Goal: Task Accomplishment & Management: Manage account settings

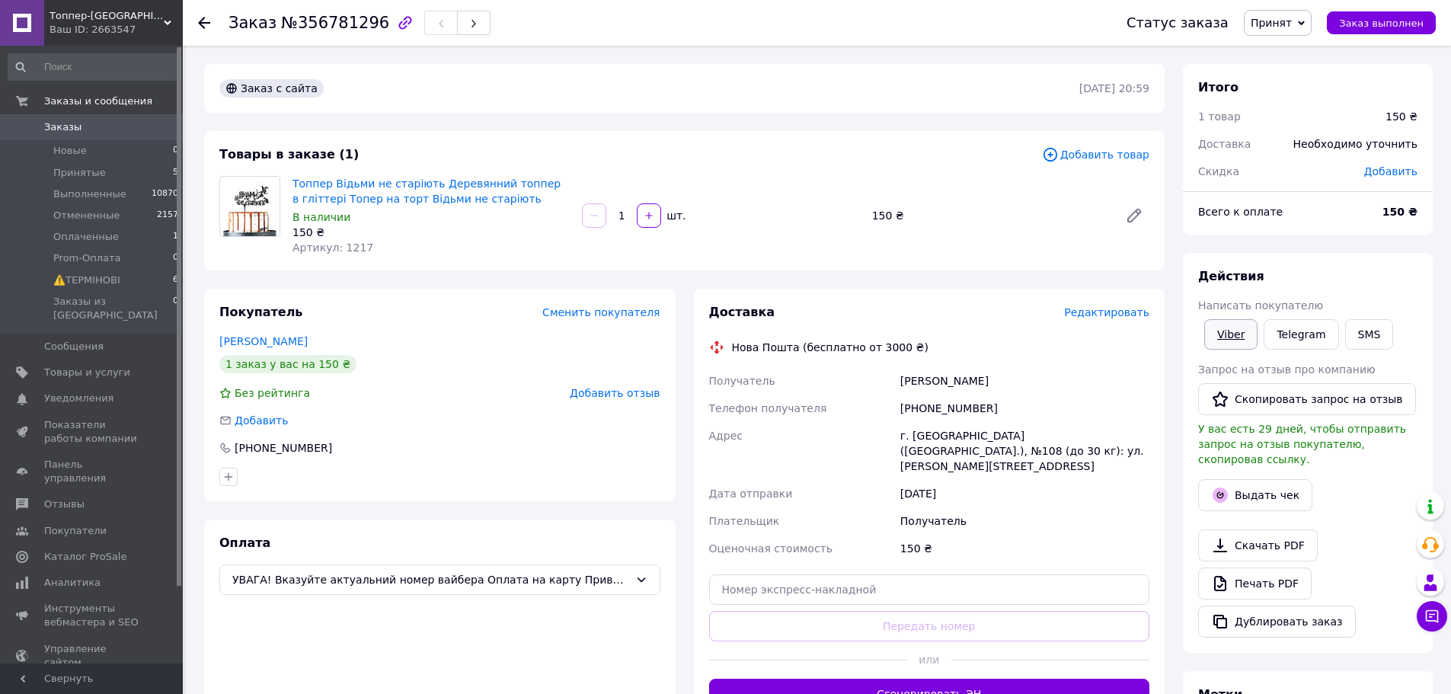
click at [1228, 331] on link "Viber" at bounding box center [1231, 334] width 53 height 30
click at [275, 275] on div "Заказ с сайта 11.08.2025 | 20:59 Товары в заказе (1) Добавить товар Топпер Відь…" at bounding box center [684, 543] width 979 height 958
click at [1242, 343] on link "Viber" at bounding box center [1231, 334] width 53 height 30
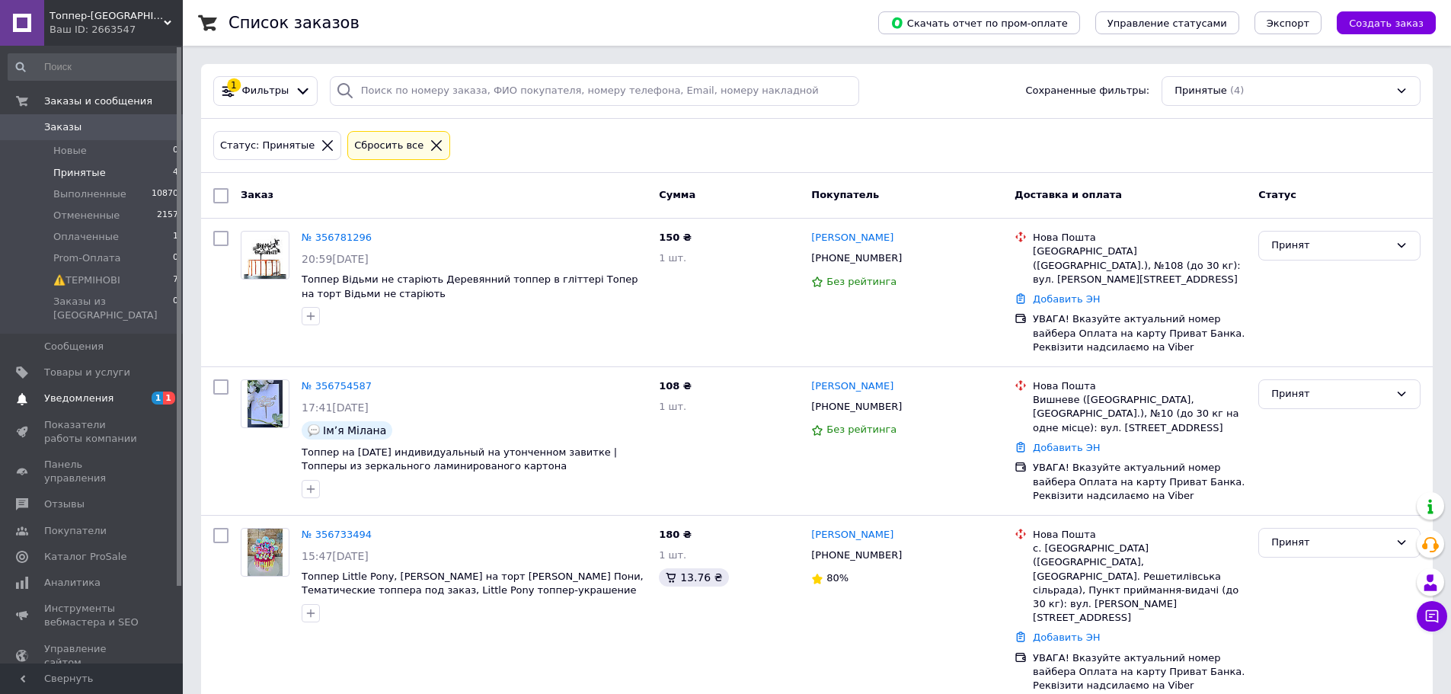
click at [132, 392] on span "Уведомления" at bounding box center [92, 399] width 97 height 14
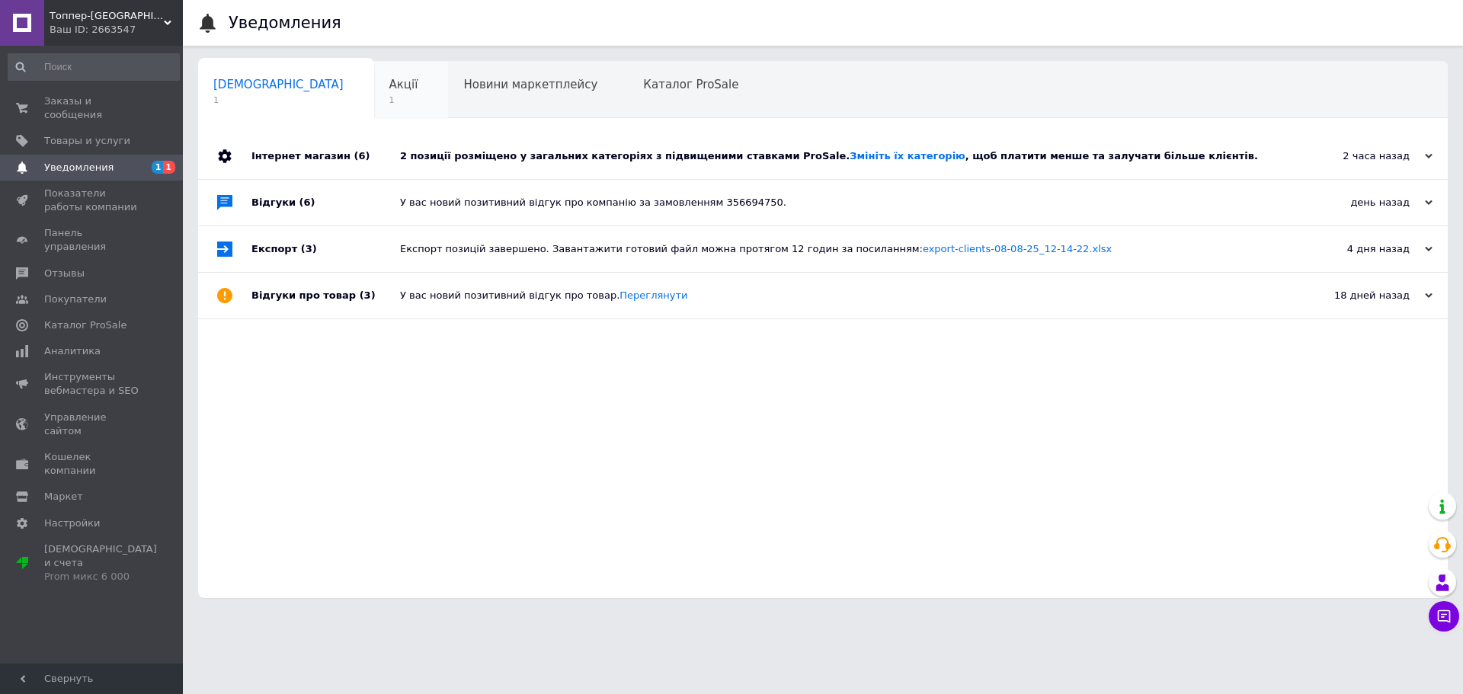
click at [389, 100] on span "1" at bounding box center [403, 99] width 29 height 11
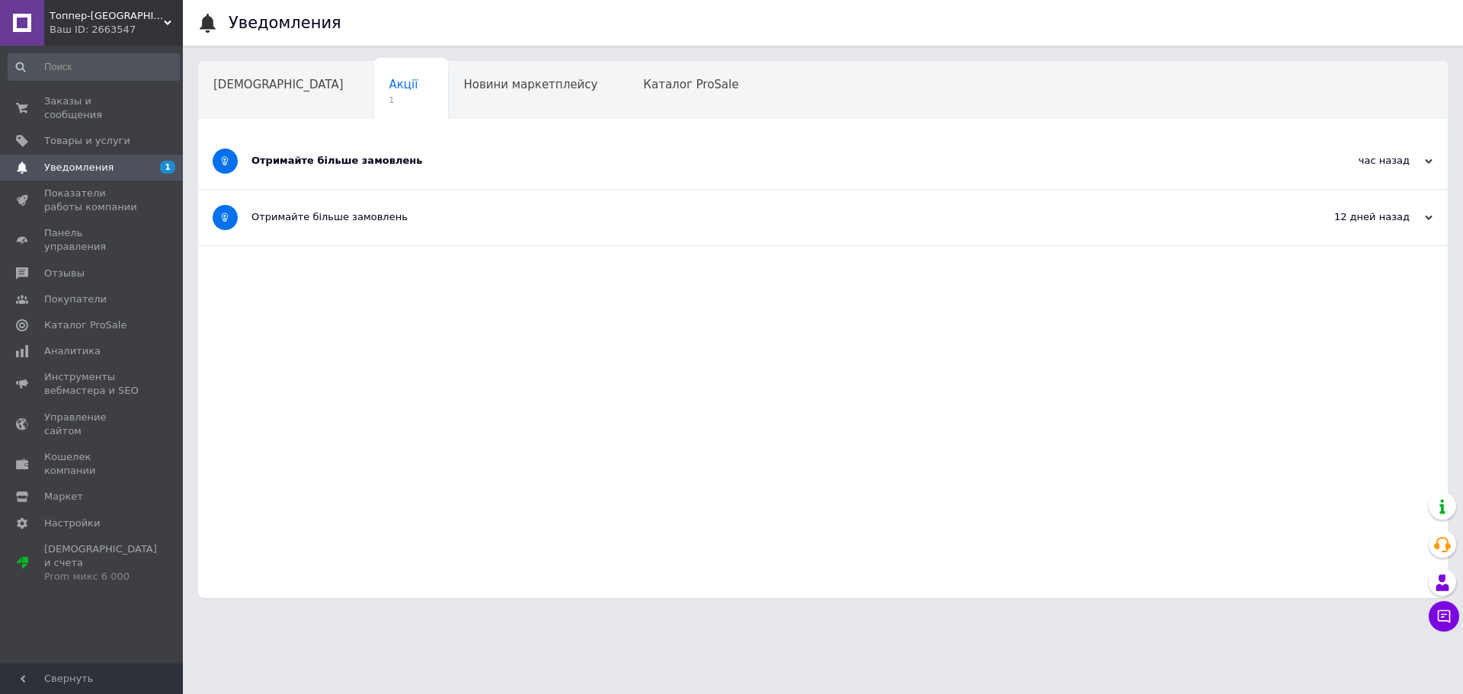
click at [351, 158] on div "Отримайте більше замовлень" at bounding box center [765, 161] width 1029 height 14
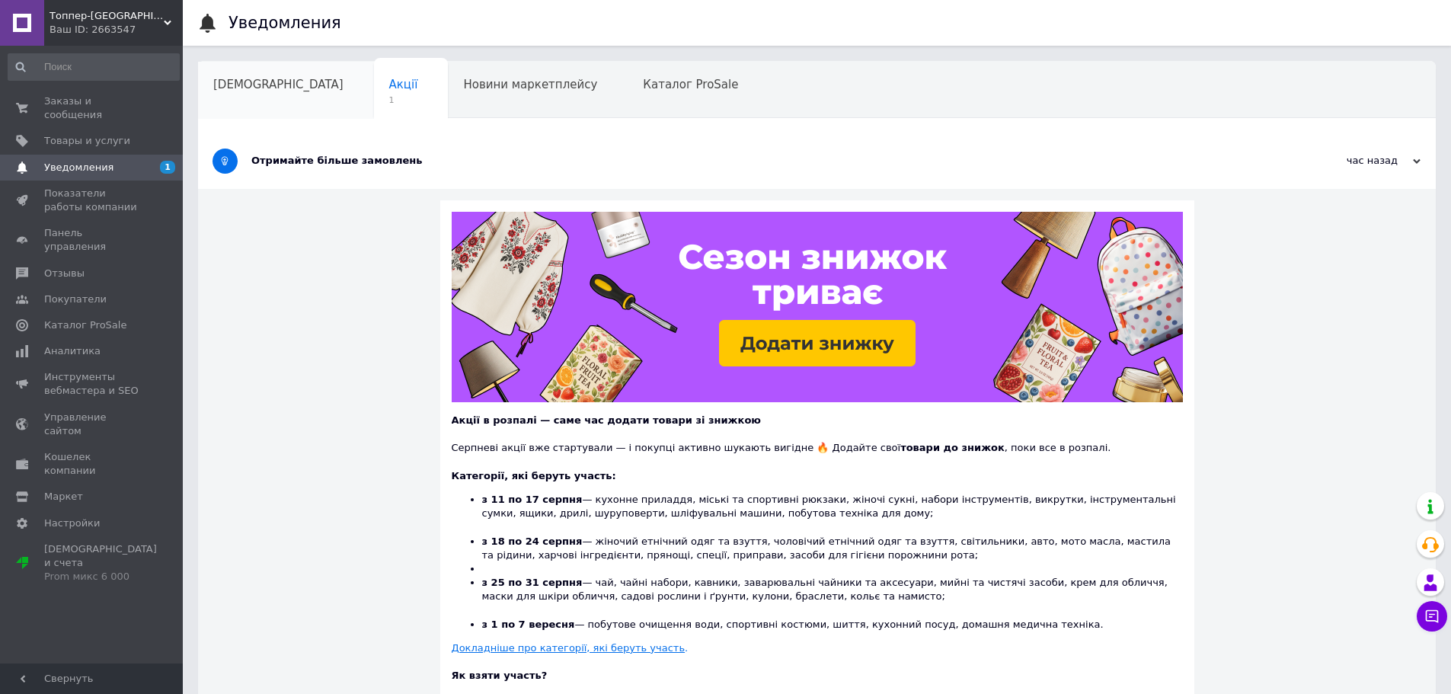
click at [267, 95] on div "Сповіщення" at bounding box center [286, 91] width 176 height 58
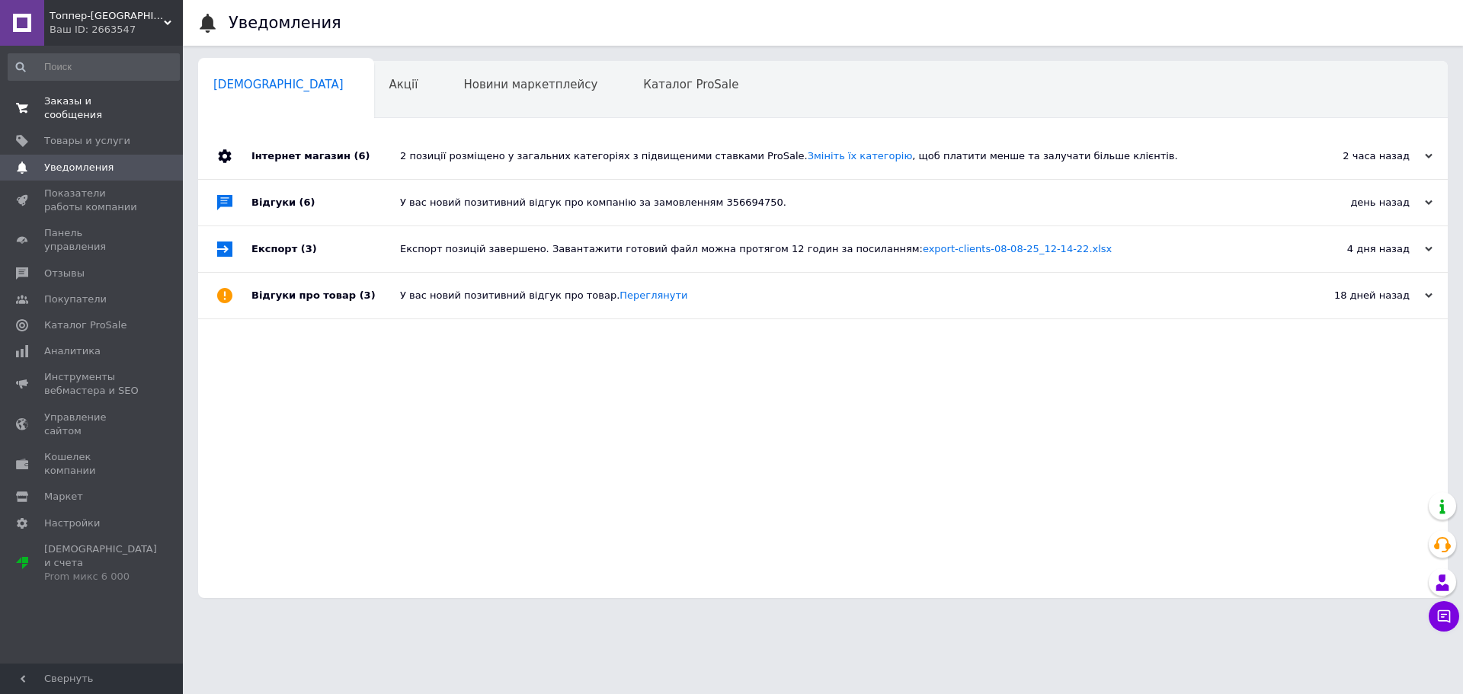
click at [158, 103] on span "0 0" at bounding box center [162, 107] width 42 height 27
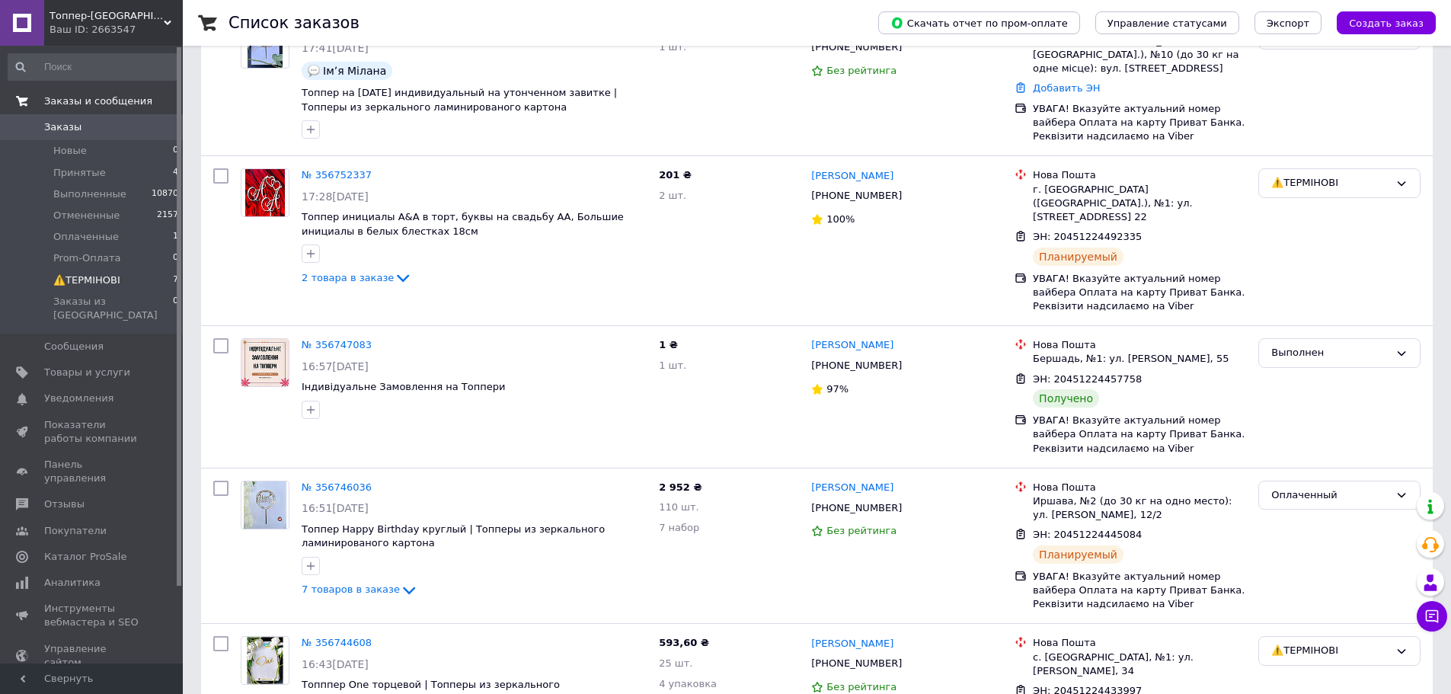
click at [136, 277] on li "⚠️ТЕРМІНОВІ 7" at bounding box center [93, 280] width 187 height 21
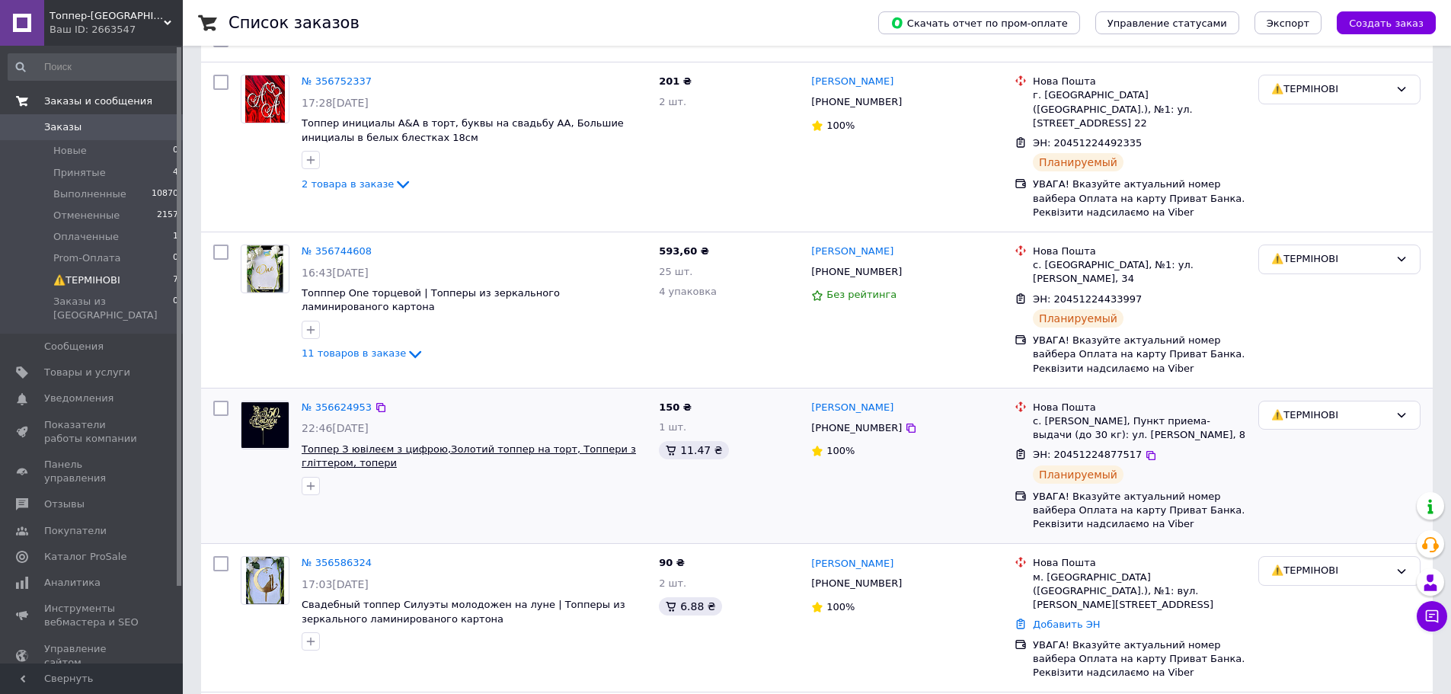
scroll to position [121, 0]
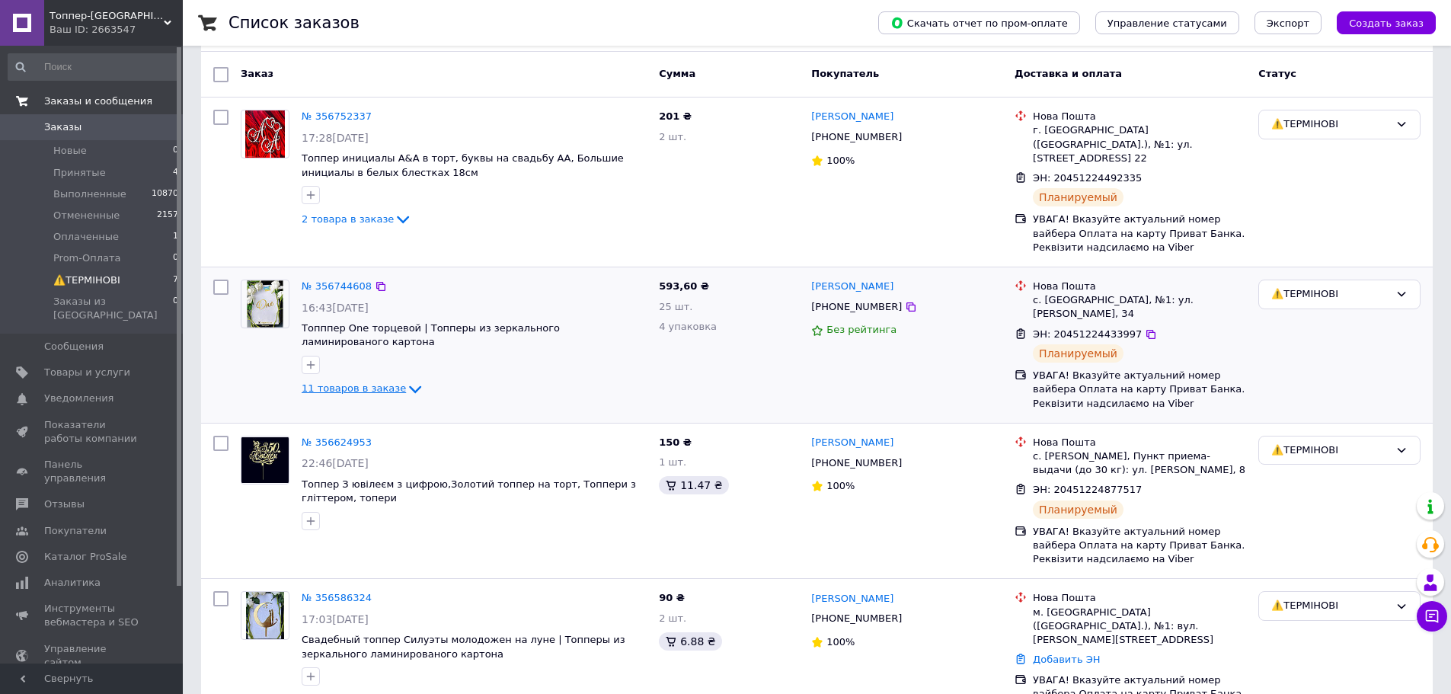
click at [368, 383] on span "11 товаров в заказе" at bounding box center [354, 388] width 104 height 11
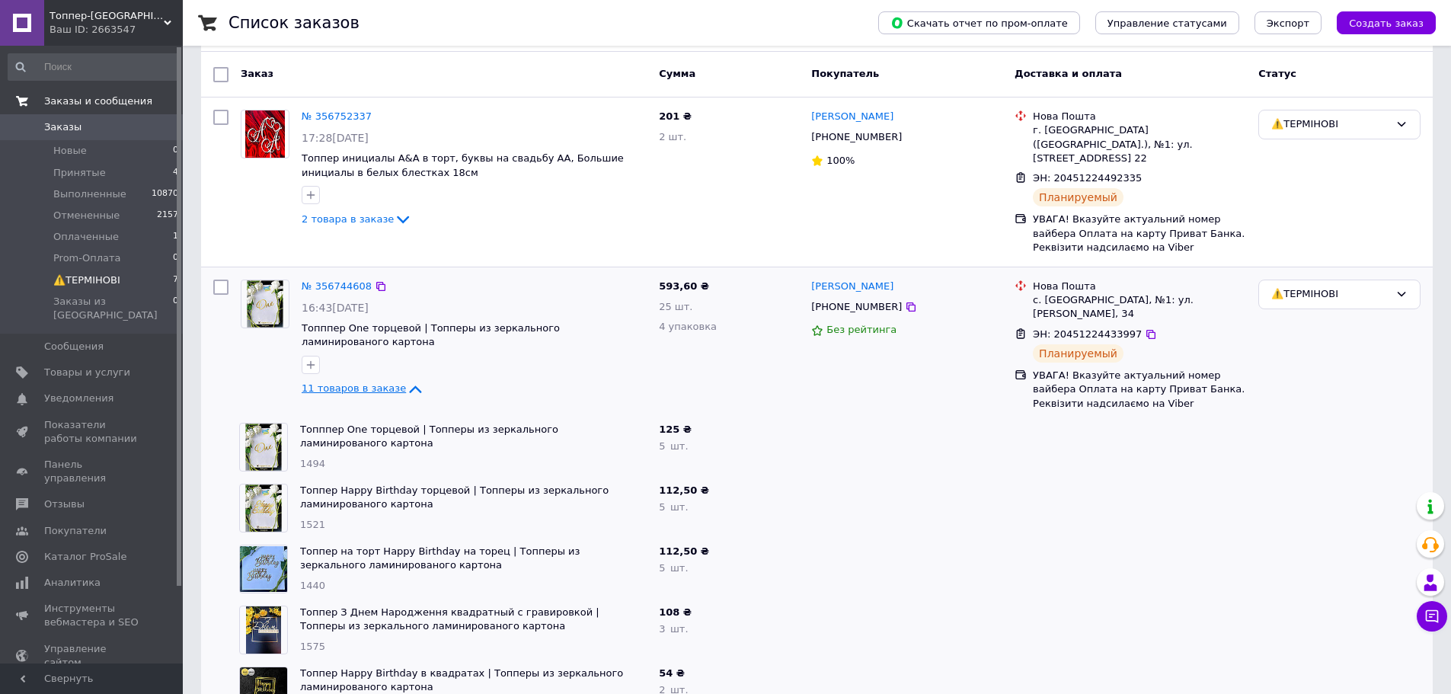
click at [366, 383] on span "11 товаров в заказе" at bounding box center [354, 388] width 104 height 11
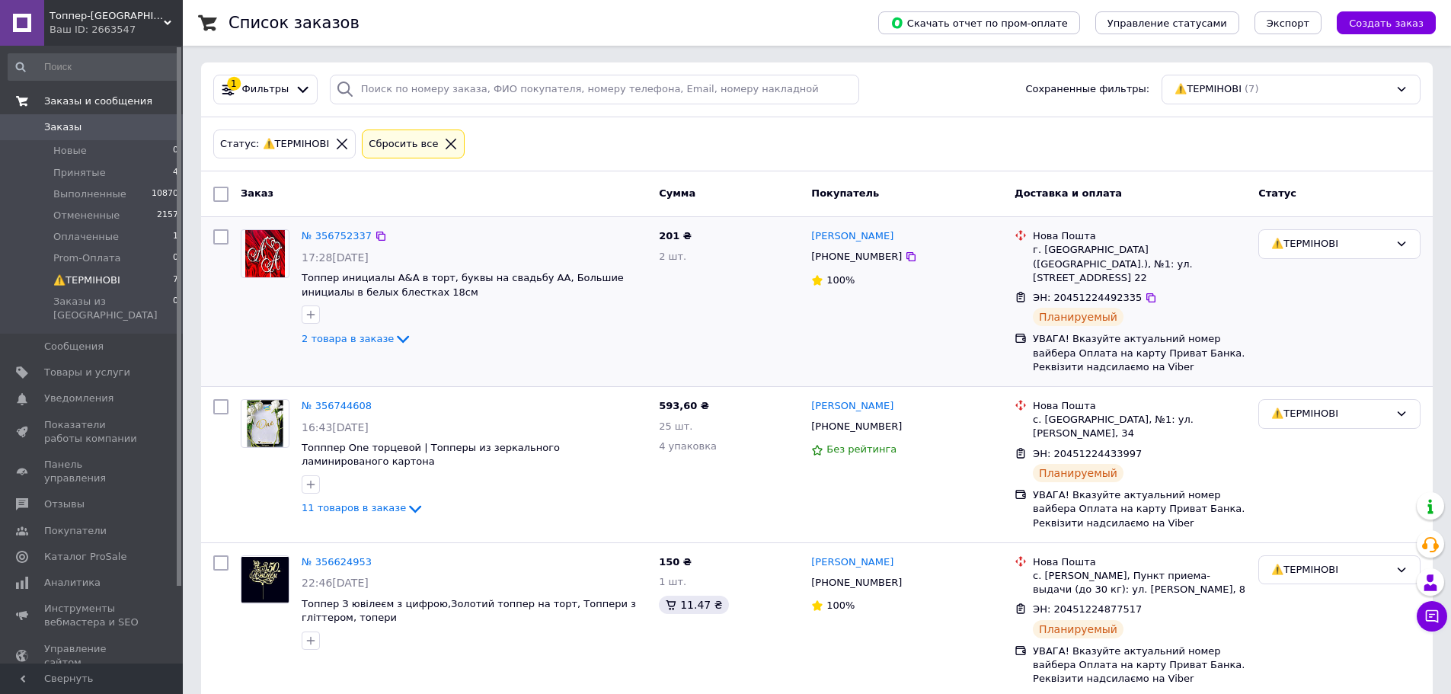
scroll to position [0, 0]
click at [361, 345] on span "2 товара в заказе" at bounding box center [348, 339] width 92 height 11
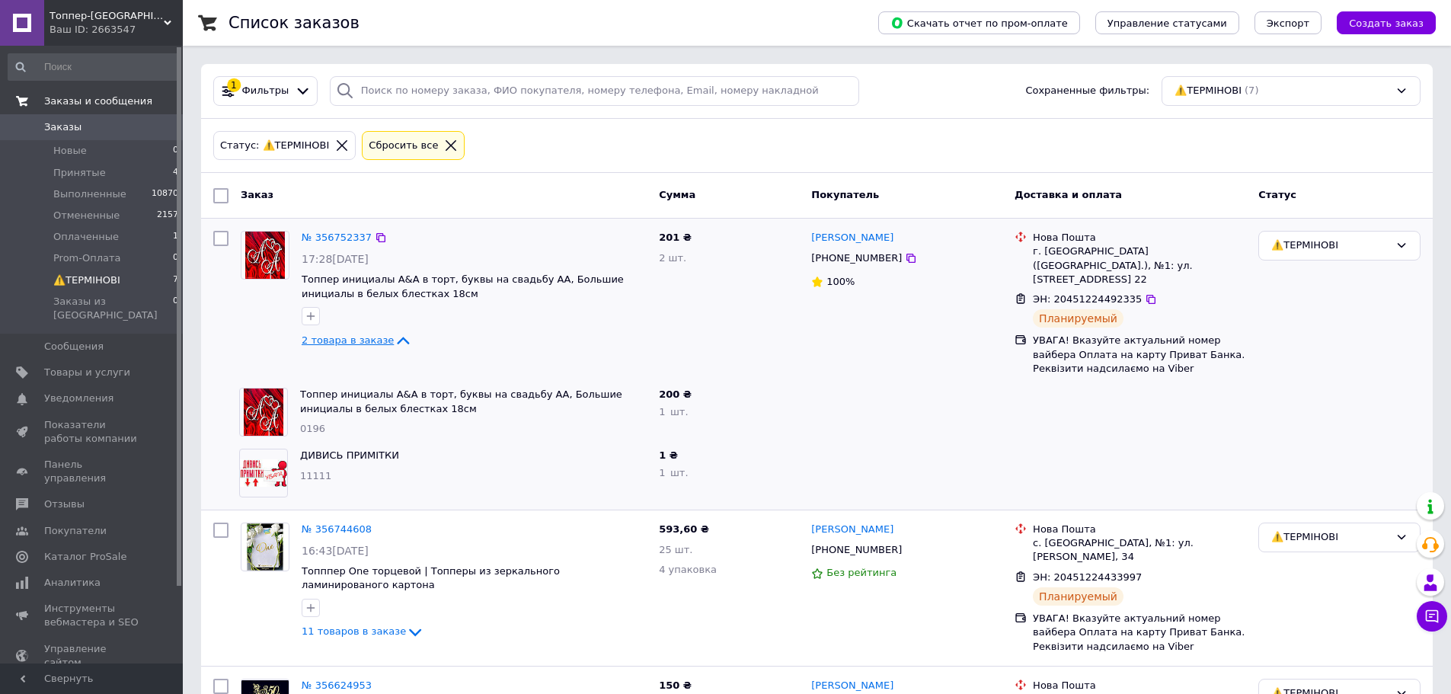
click at [370, 344] on span "2 товара в заказе" at bounding box center [348, 339] width 92 height 11
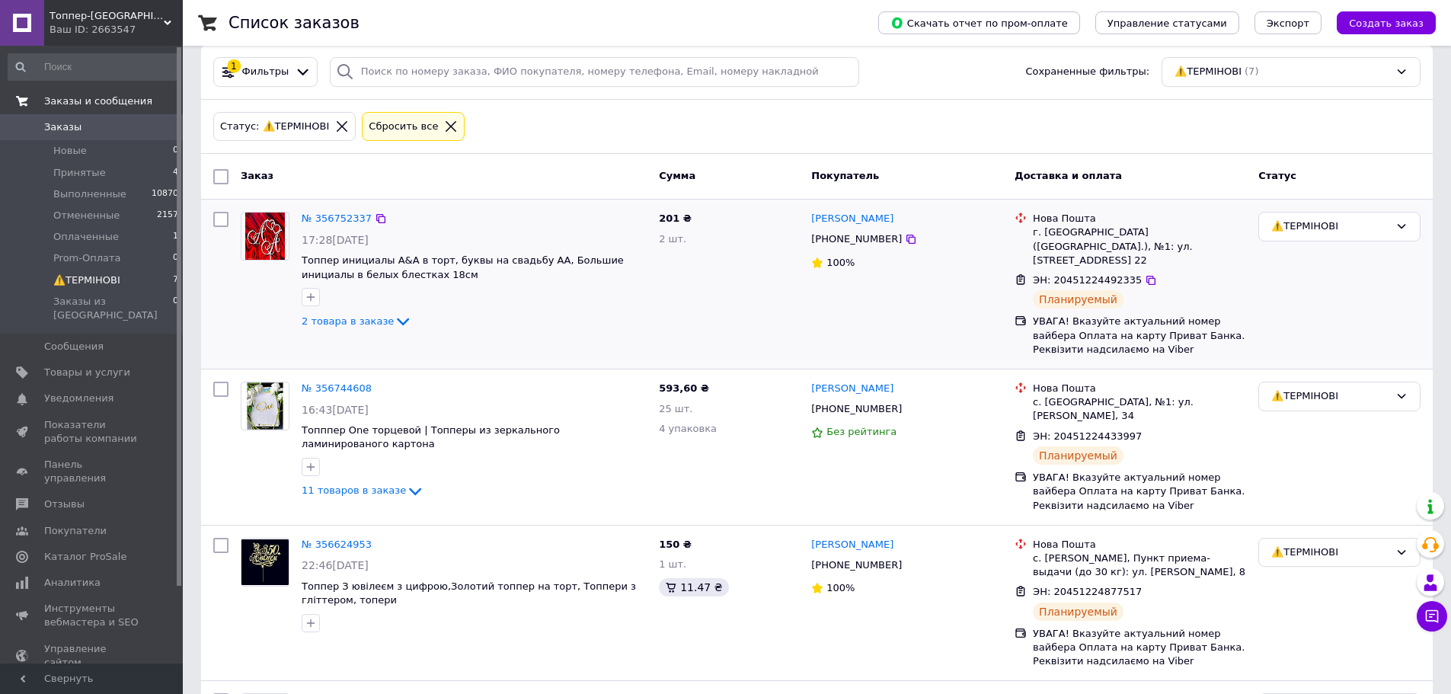
scroll to position [152, 0]
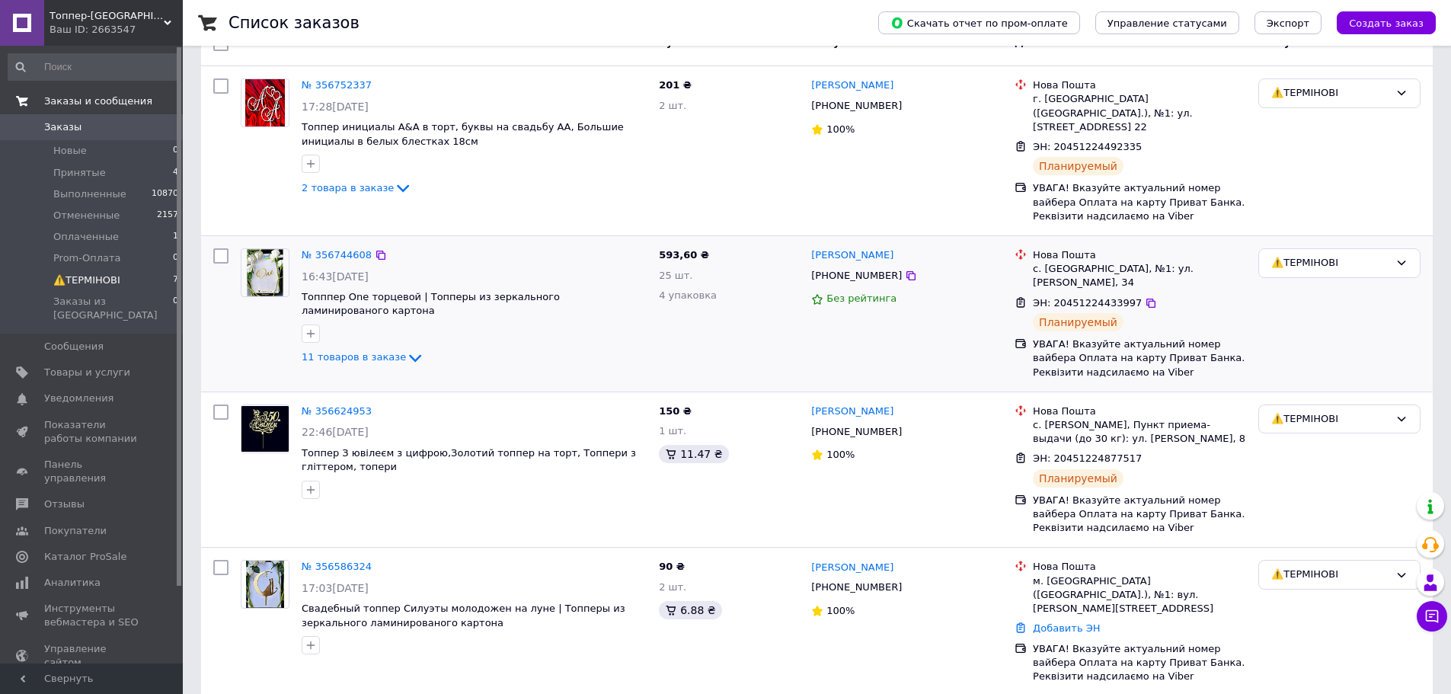
click at [331, 247] on div "№ 356744608" at bounding box center [336, 256] width 73 height 18
click at [344, 249] on link "№ 356744608" at bounding box center [337, 254] width 70 height 11
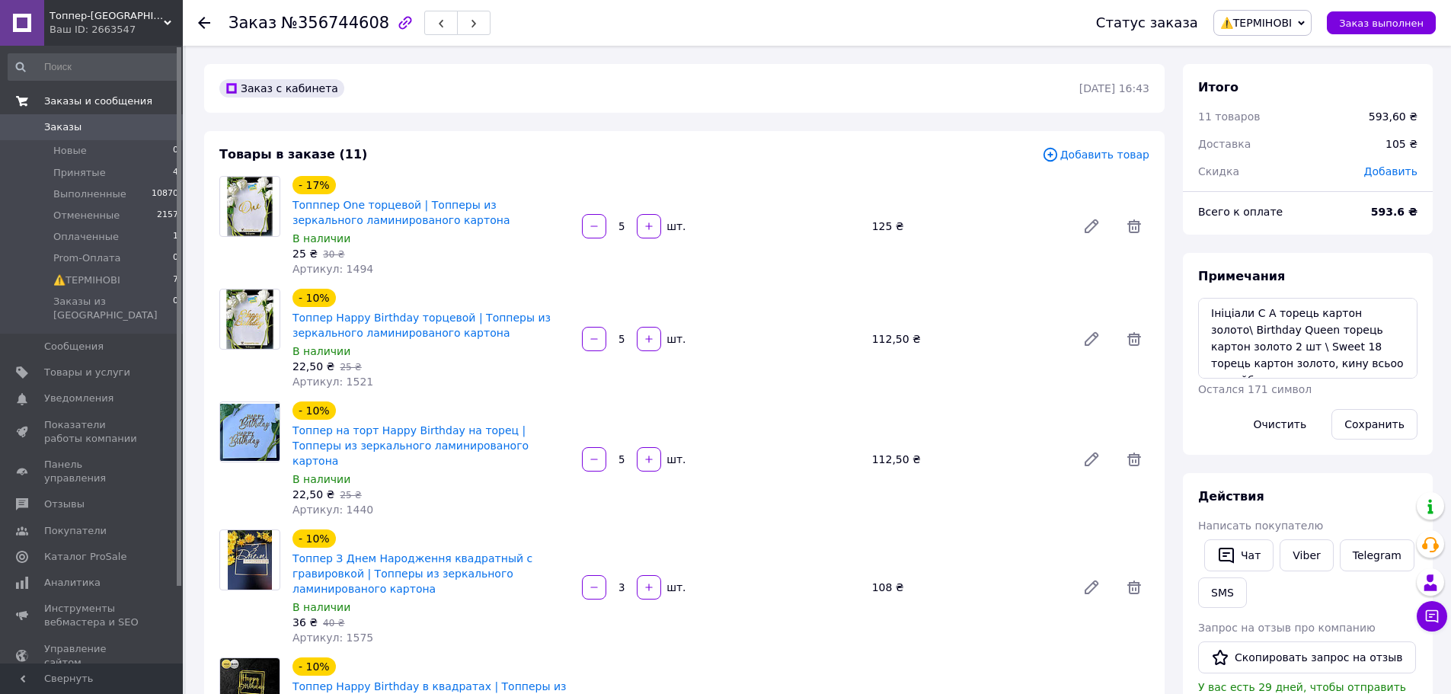
click at [752, 546] on div "- 10% Топпер З Днем Народження квадратный с гравировкой | Топперы из зеркальног…" at bounding box center [720, 587] width 869 height 122
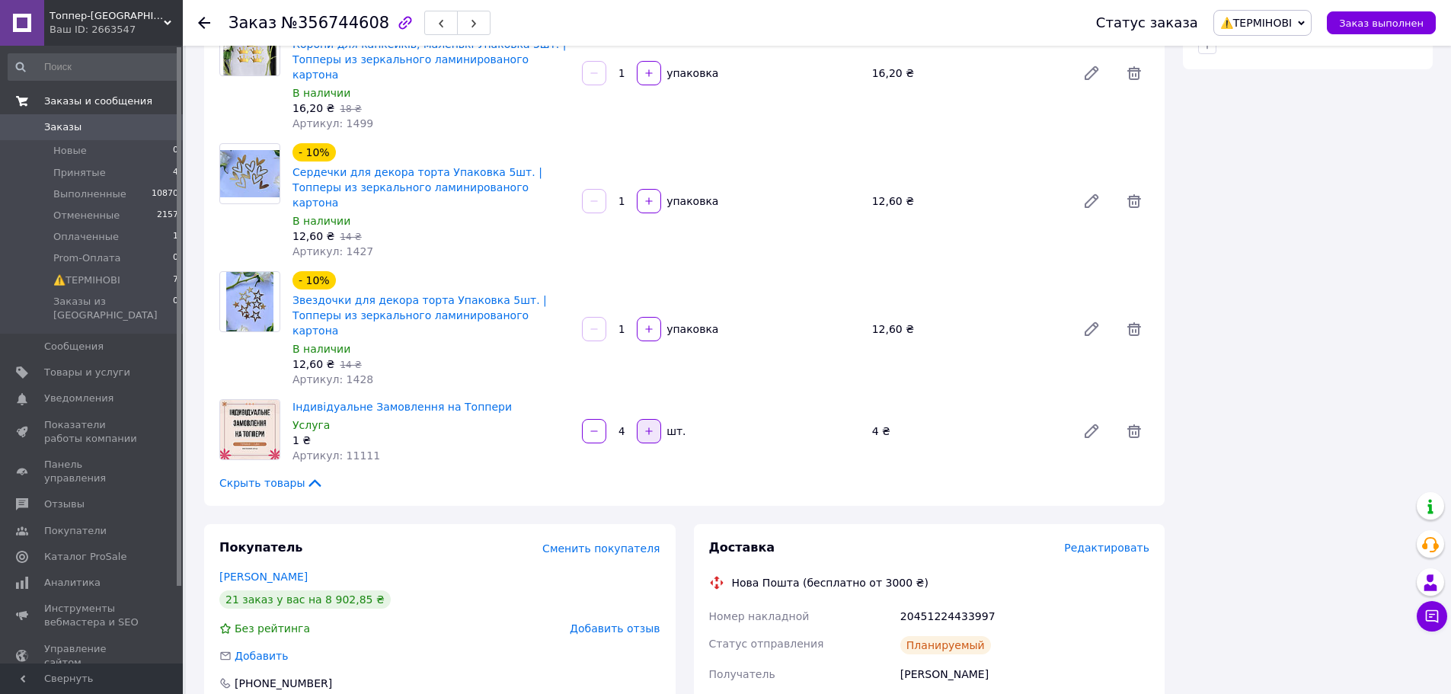
click at [650, 426] on icon "button" at bounding box center [649, 431] width 11 height 11
type input "5"
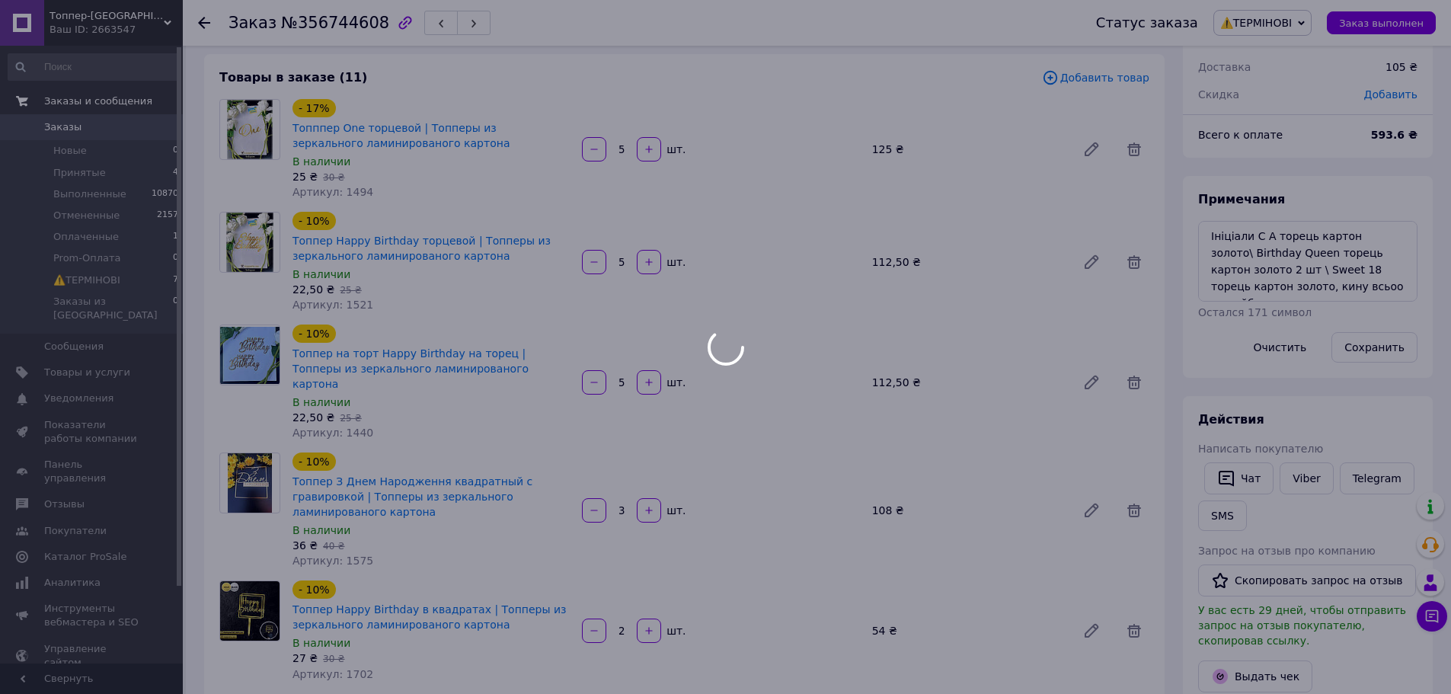
scroll to position [76, 0]
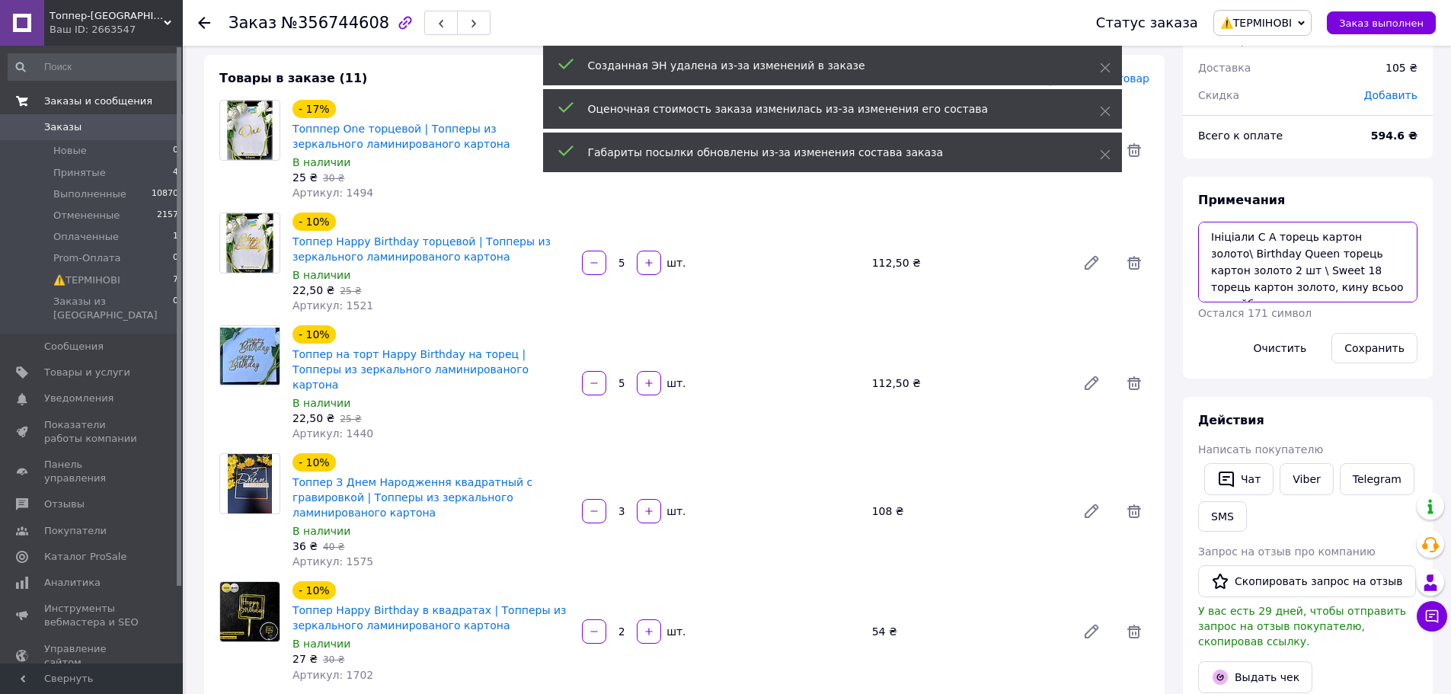
click at [1212, 237] on textarea "Ініціали С А торець картон золото\ Birthday Queen торець картон золото 2 шт \ S…" at bounding box center [1308, 262] width 219 height 81
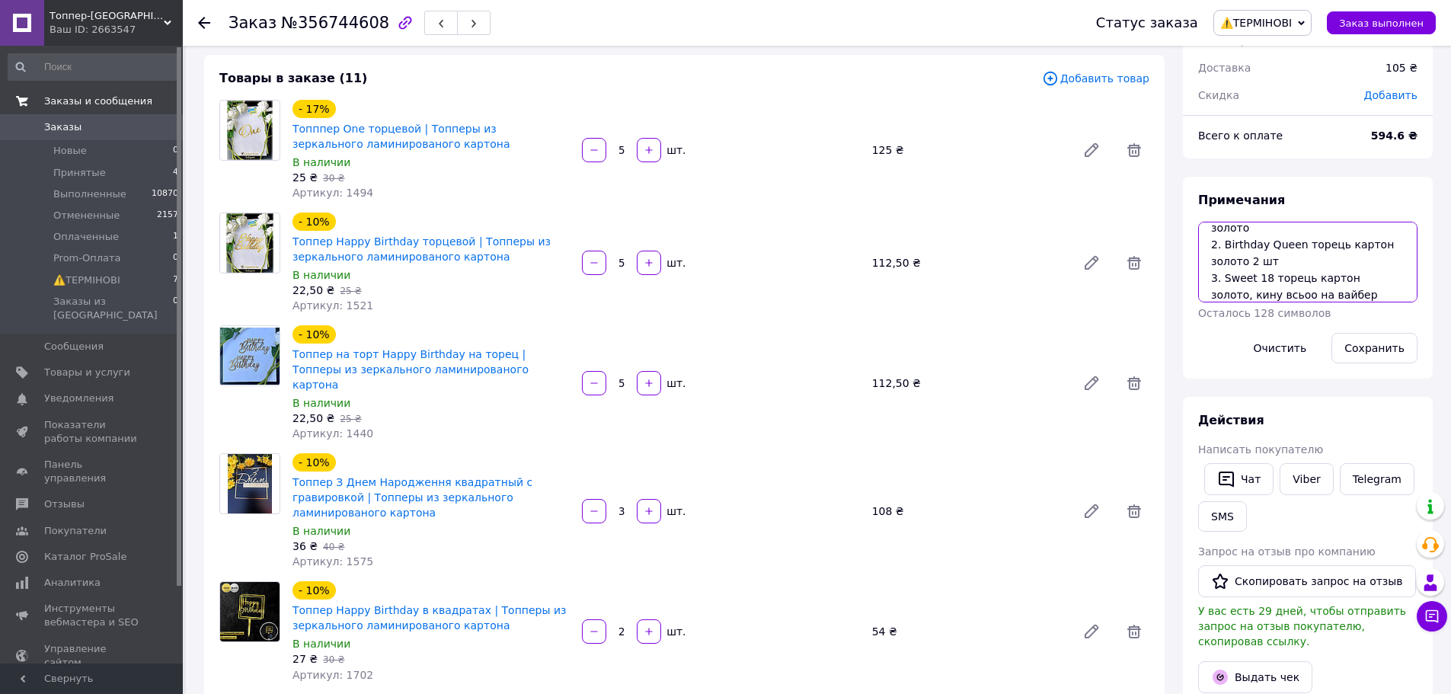
scroll to position [43, 0]
type textarea "1. Ініціали С А торець картон золото 2. Birthday Queen торець картон золото 2 ш…"
click at [1379, 343] on button "Сохранить" at bounding box center [1375, 348] width 86 height 30
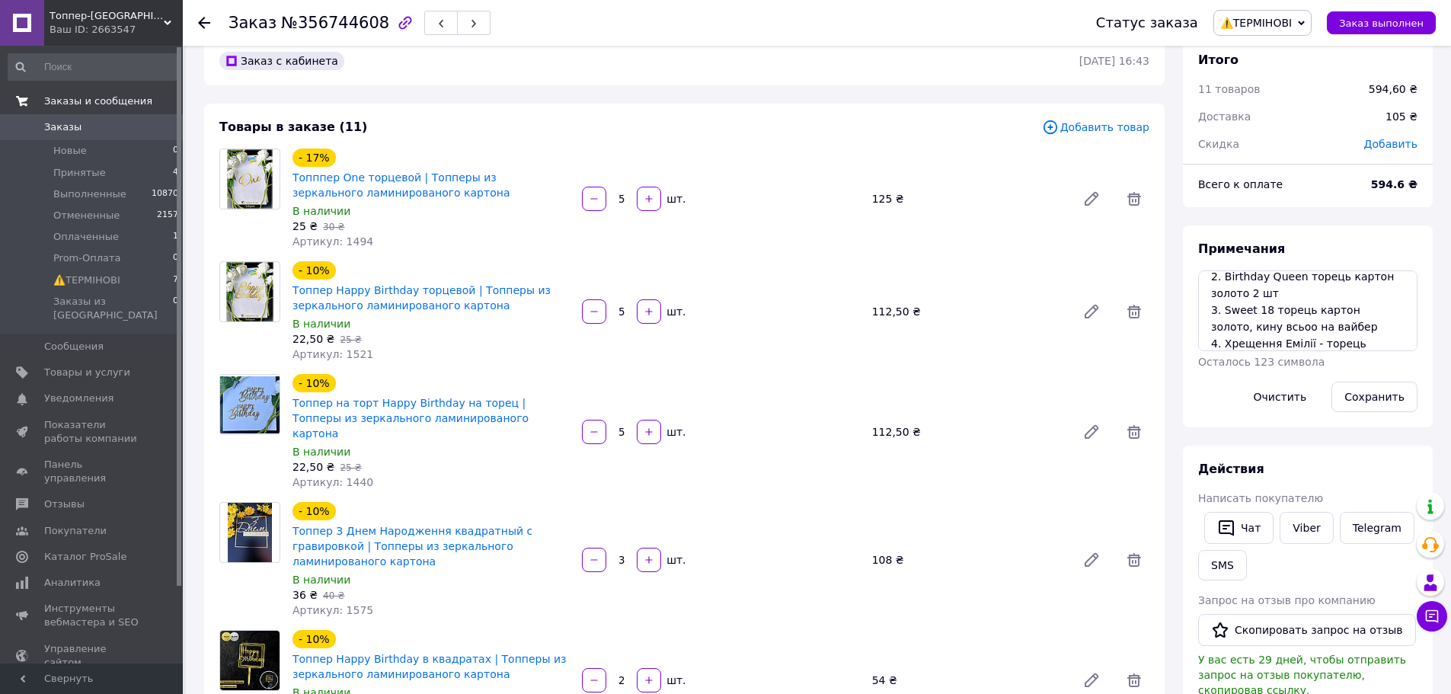
scroll to position [0, 0]
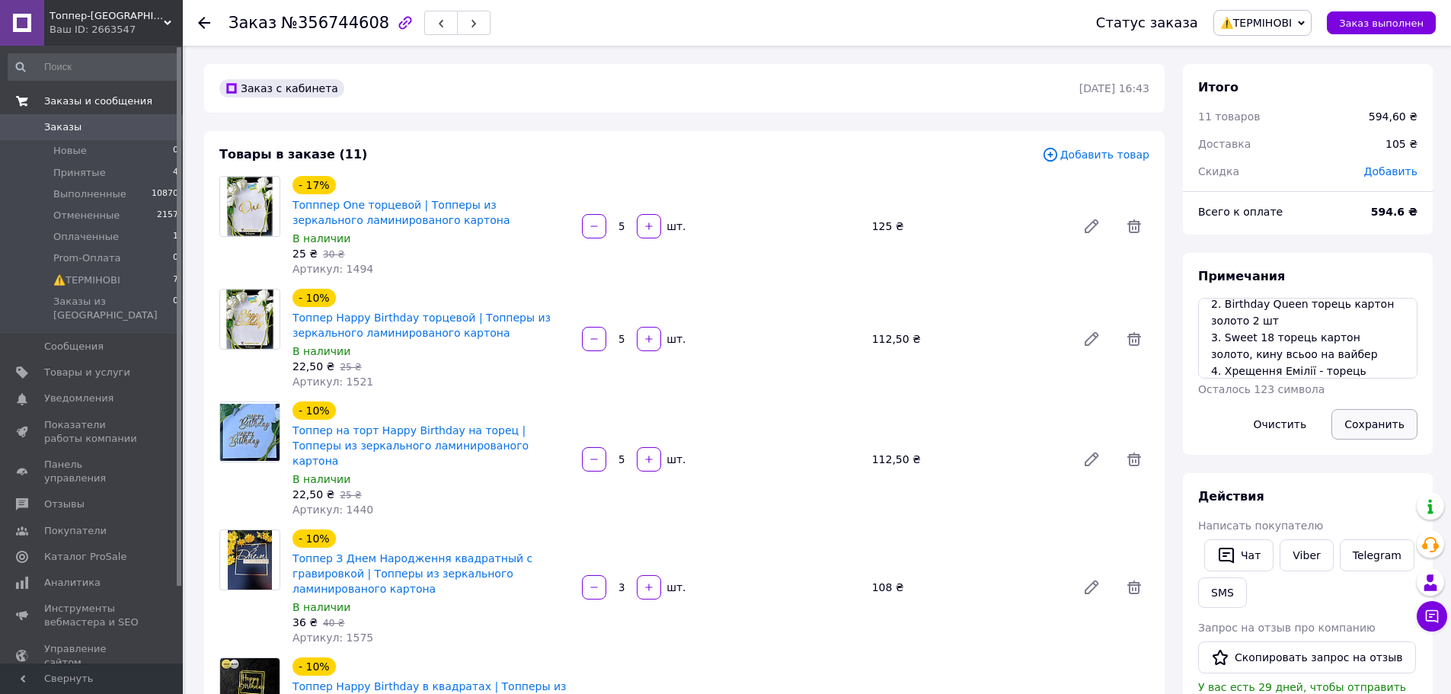
click at [1371, 419] on button "Сохранить" at bounding box center [1375, 424] width 86 height 30
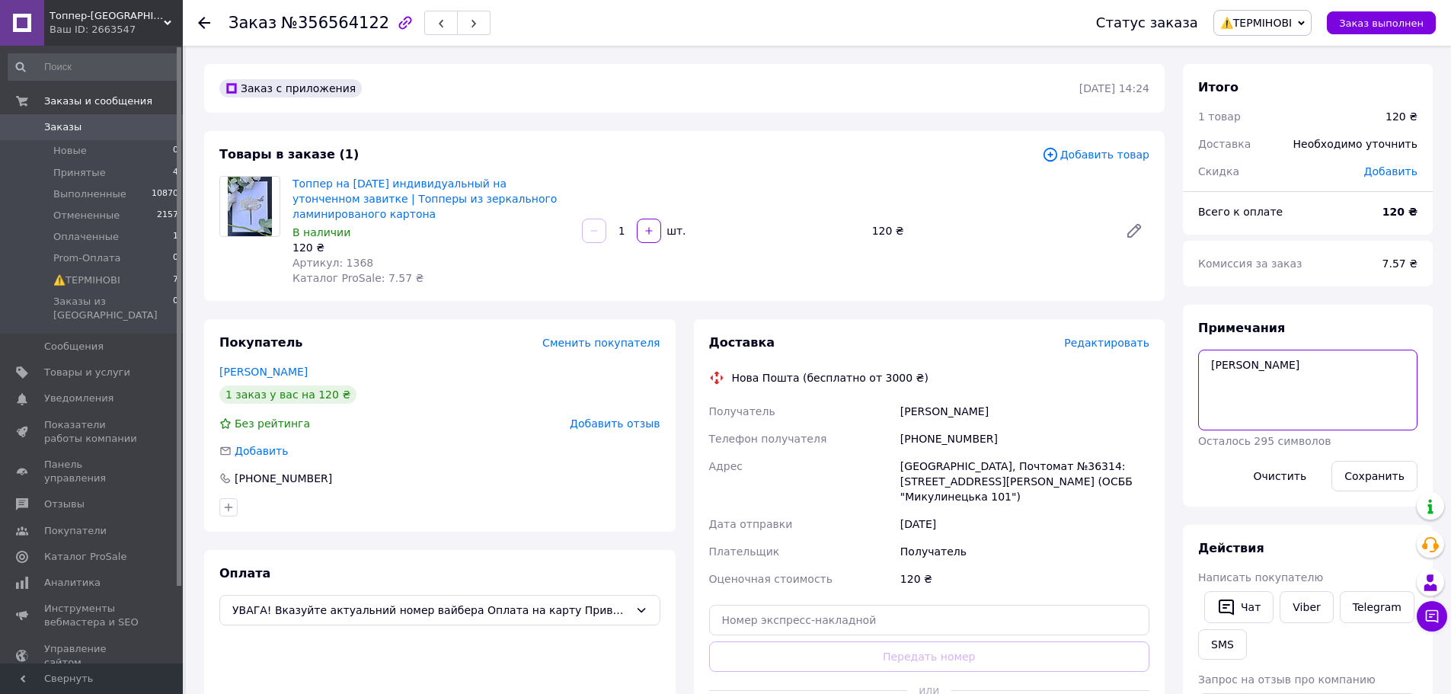
click at [1271, 355] on textarea "Тимур" at bounding box center [1308, 390] width 219 height 81
click at [854, 582] on div "Доставка Редактировать Нова Пошта (бесплатно от 3000 ₴) Получатель Серватович А…" at bounding box center [929, 536] width 441 height 405
click at [1141, 347] on span "Редактировать" at bounding box center [1106, 343] width 85 height 12
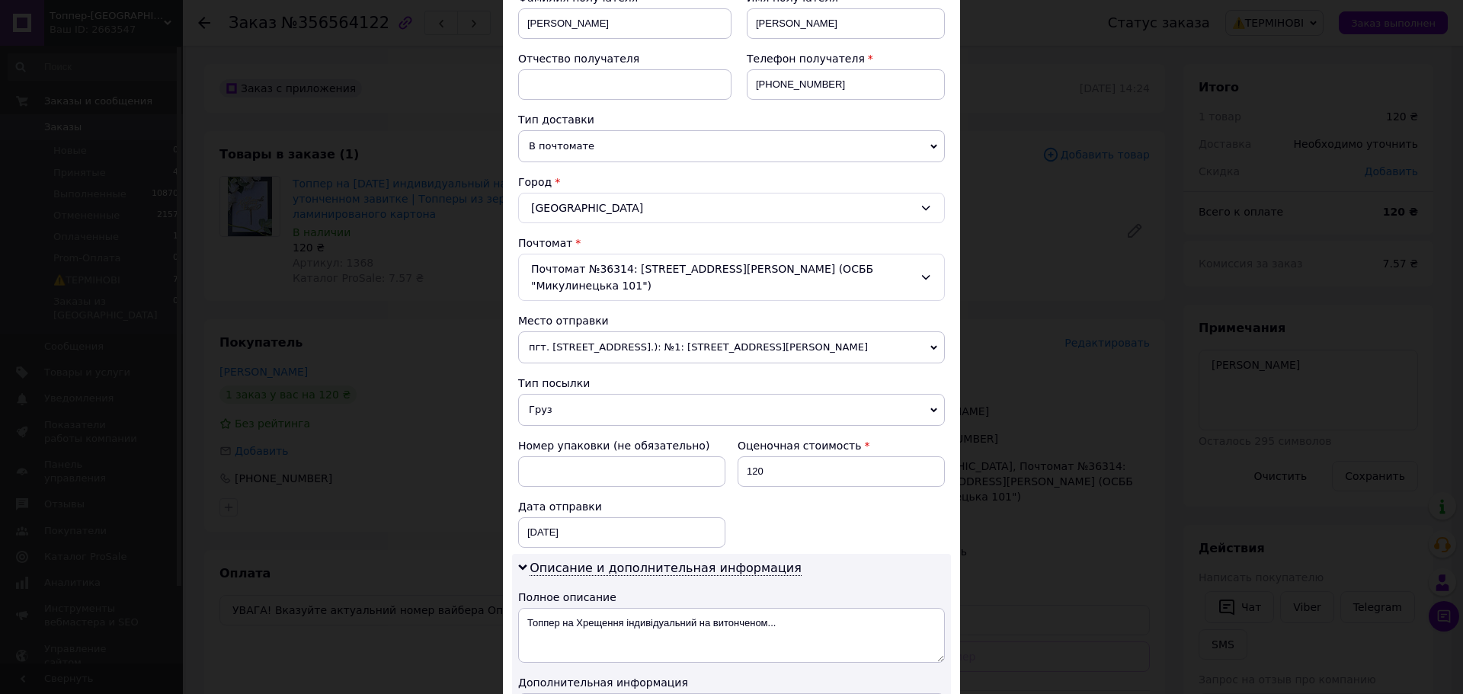
scroll to position [229, 0]
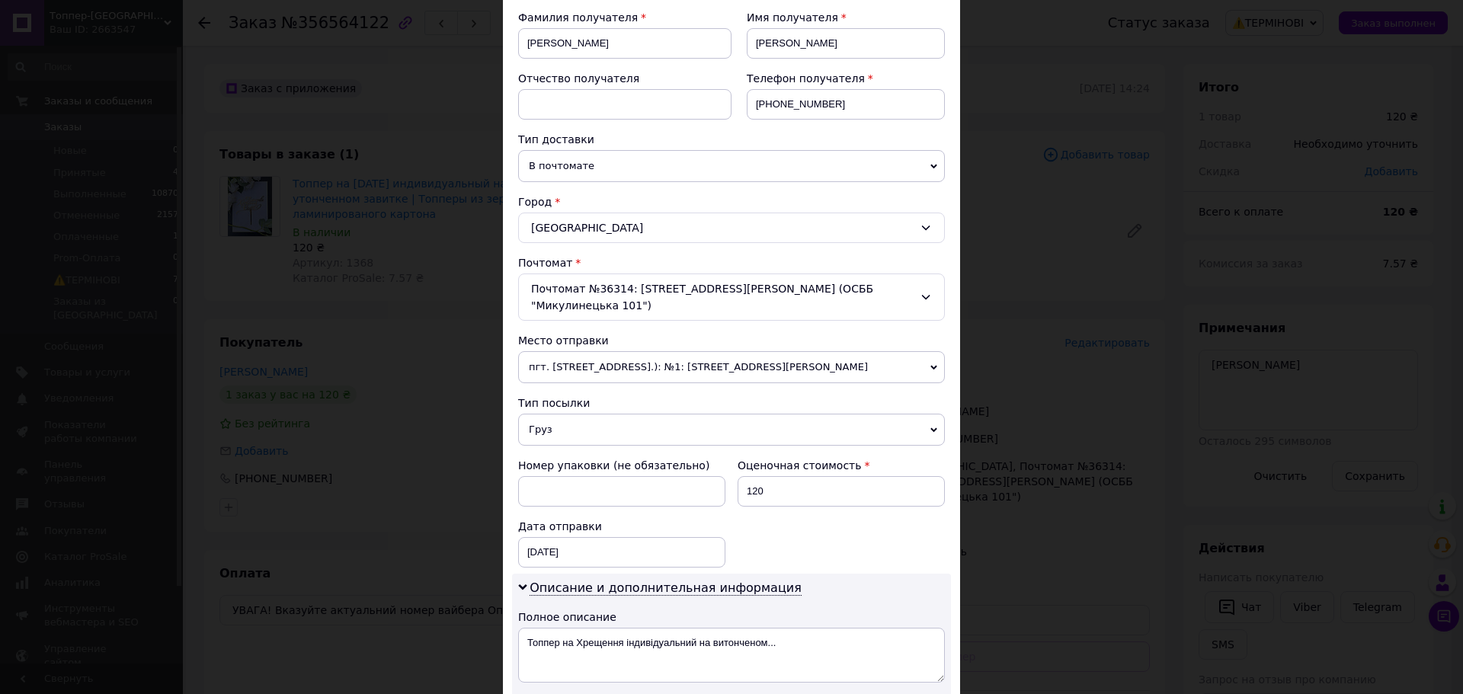
click at [580, 414] on span "Груз" at bounding box center [731, 430] width 427 height 32
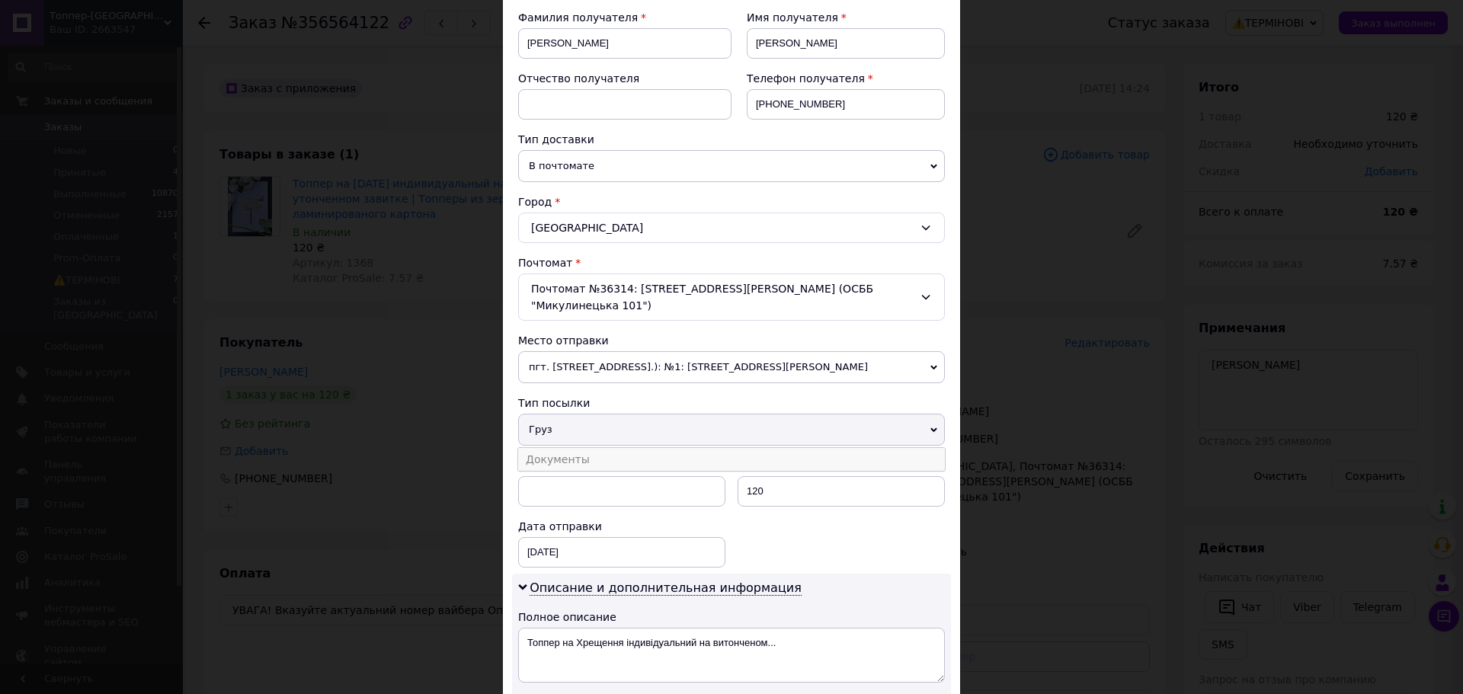
click at [569, 451] on li "Документы" at bounding box center [731, 459] width 427 height 23
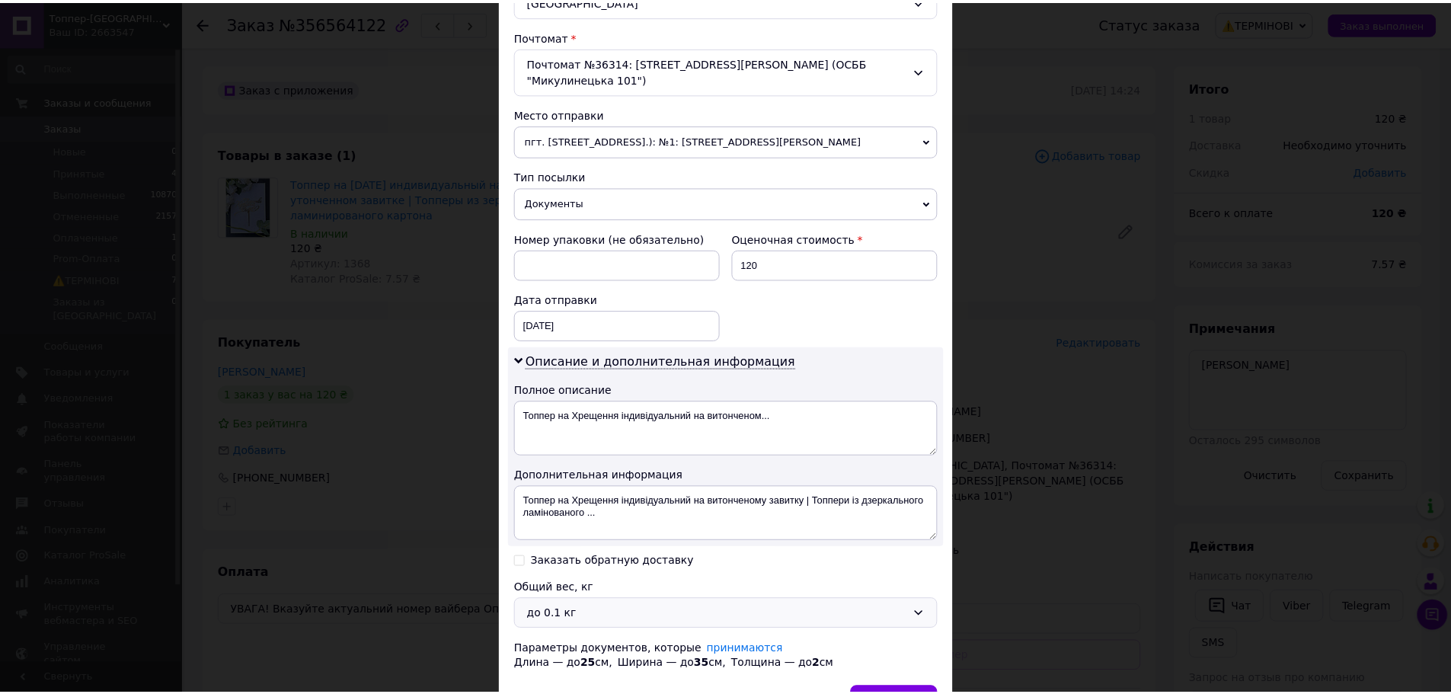
scroll to position [457, 0]
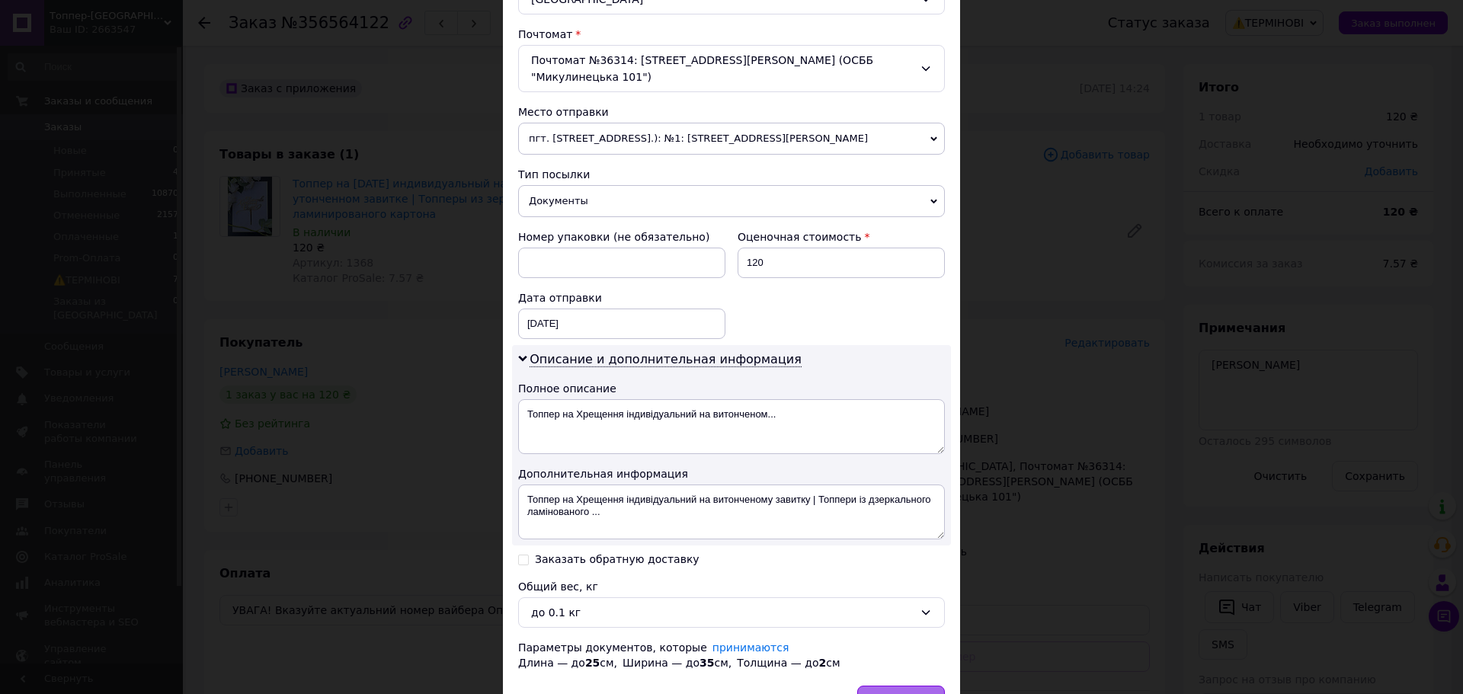
click at [917, 693] on span "Сохранить" at bounding box center [901, 700] width 56 height 11
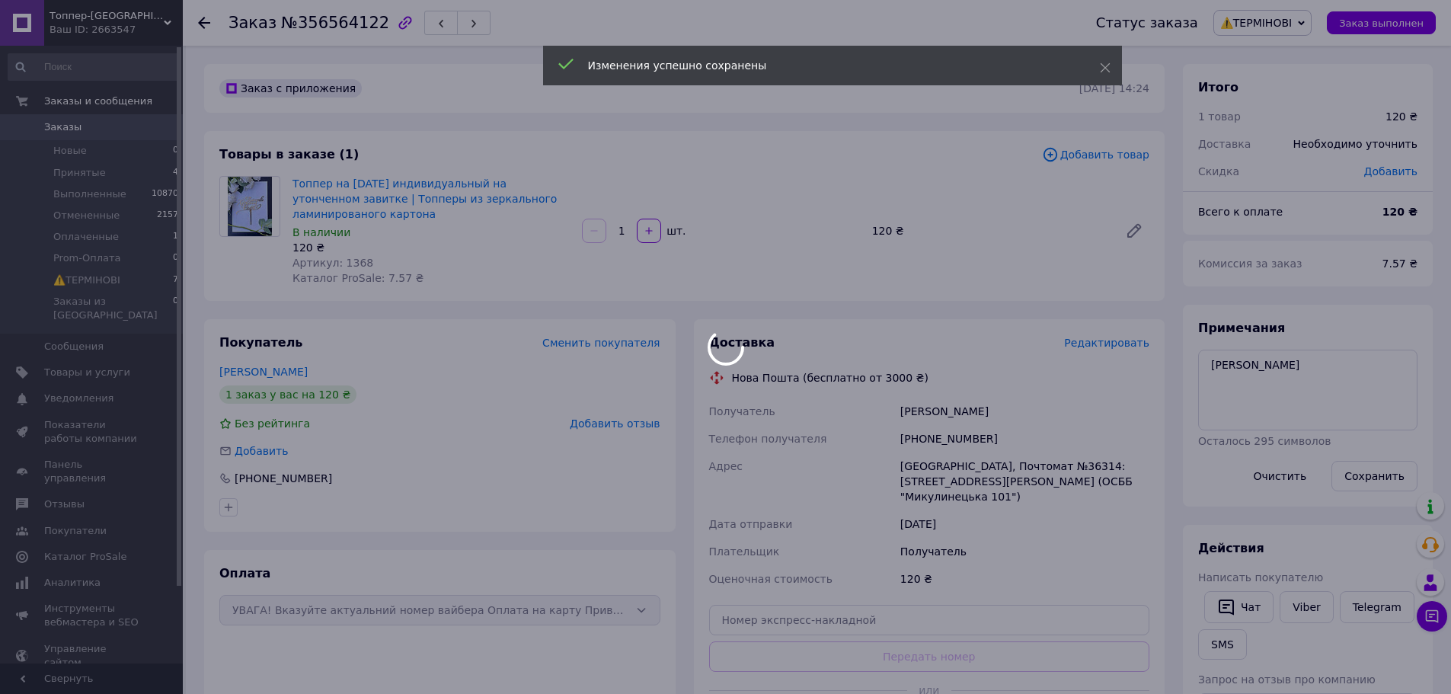
scroll to position [152, 0]
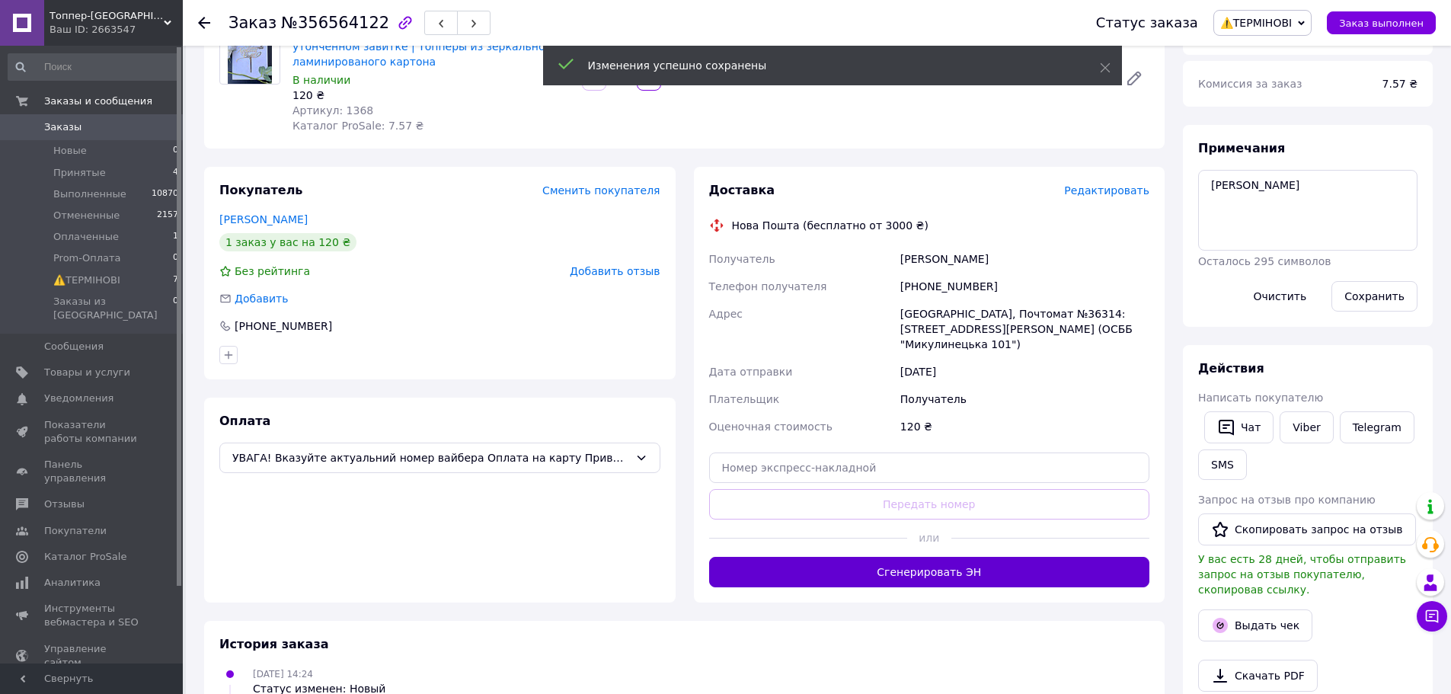
click at [946, 557] on button "Сгенерировать ЭН" at bounding box center [929, 572] width 441 height 30
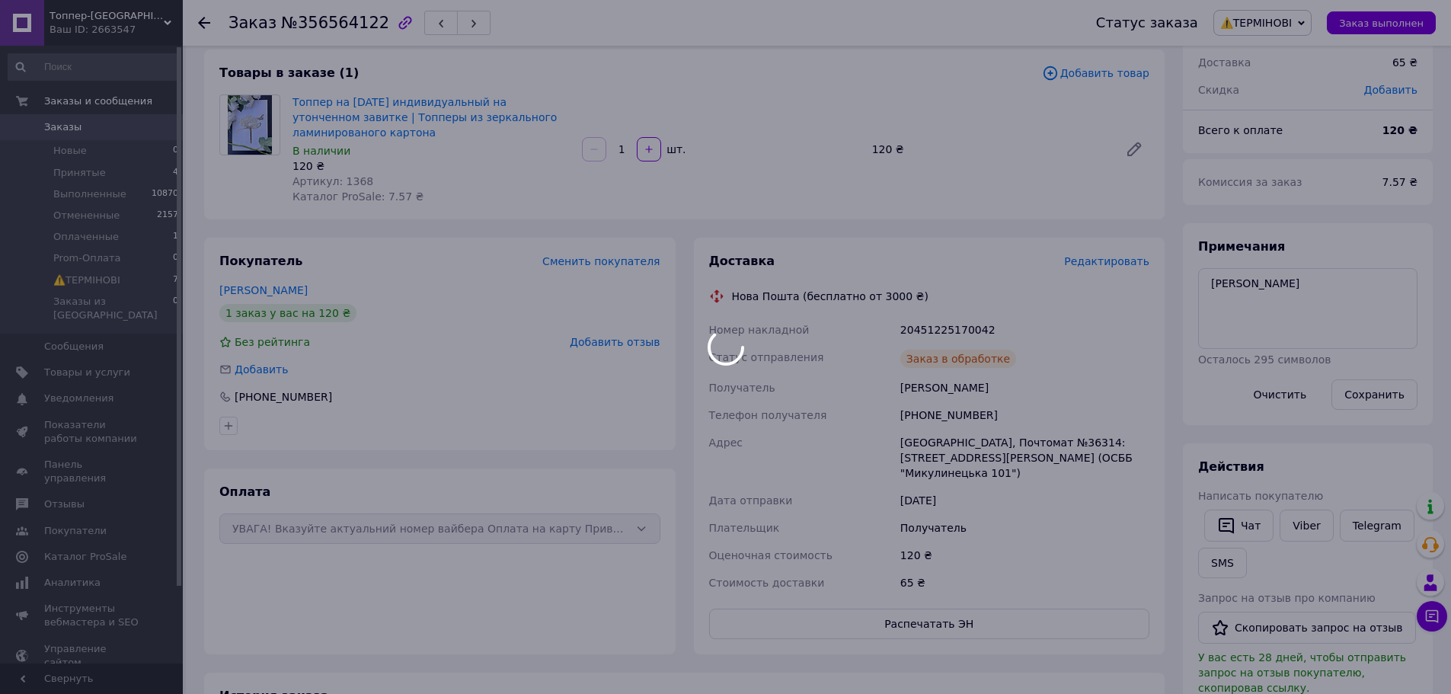
scroll to position [0, 0]
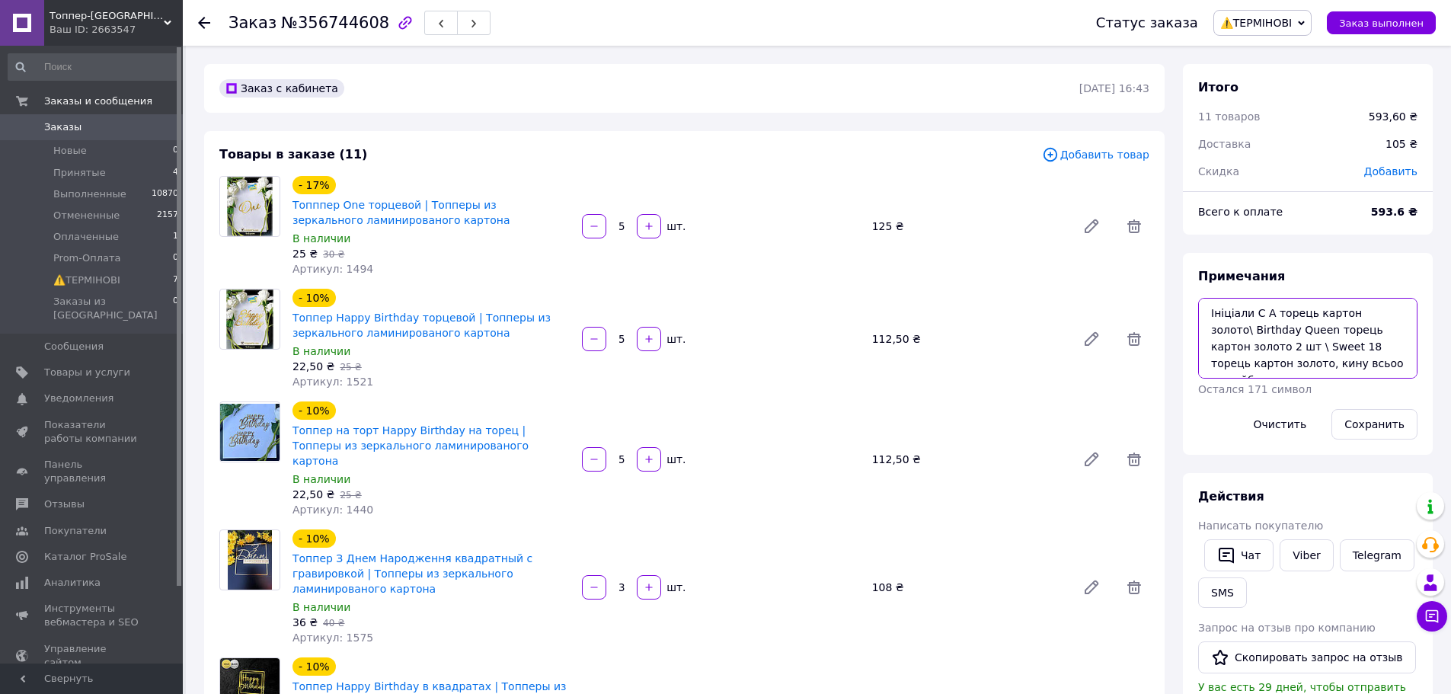
drag, startPoint x: 1282, startPoint y: 331, endPoint x: 1226, endPoint y: 331, distance: 55.6
click at [1208, 328] on textarea "Ініціали С А торець картон золото\ Birthday Queen торець картон золото 2 шт \ S…" at bounding box center [1308, 338] width 219 height 81
click at [1279, 331] on textarea "Ініціали С А торець картон золото\ Birthday Queen торець картон золото 2 шт \ S…" at bounding box center [1308, 338] width 219 height 81
drag, startPoint x: 1284, startPoint y: 329, endPoint x: 1211, endPoint y: 327, distance: 73.2
click at [1211, 327] on textarea "Ініціали С А торець картон золото\ Birthday Queen торець картон золото 2 шт \ S…" at bounding box center [1308, 338] width 219 height 81
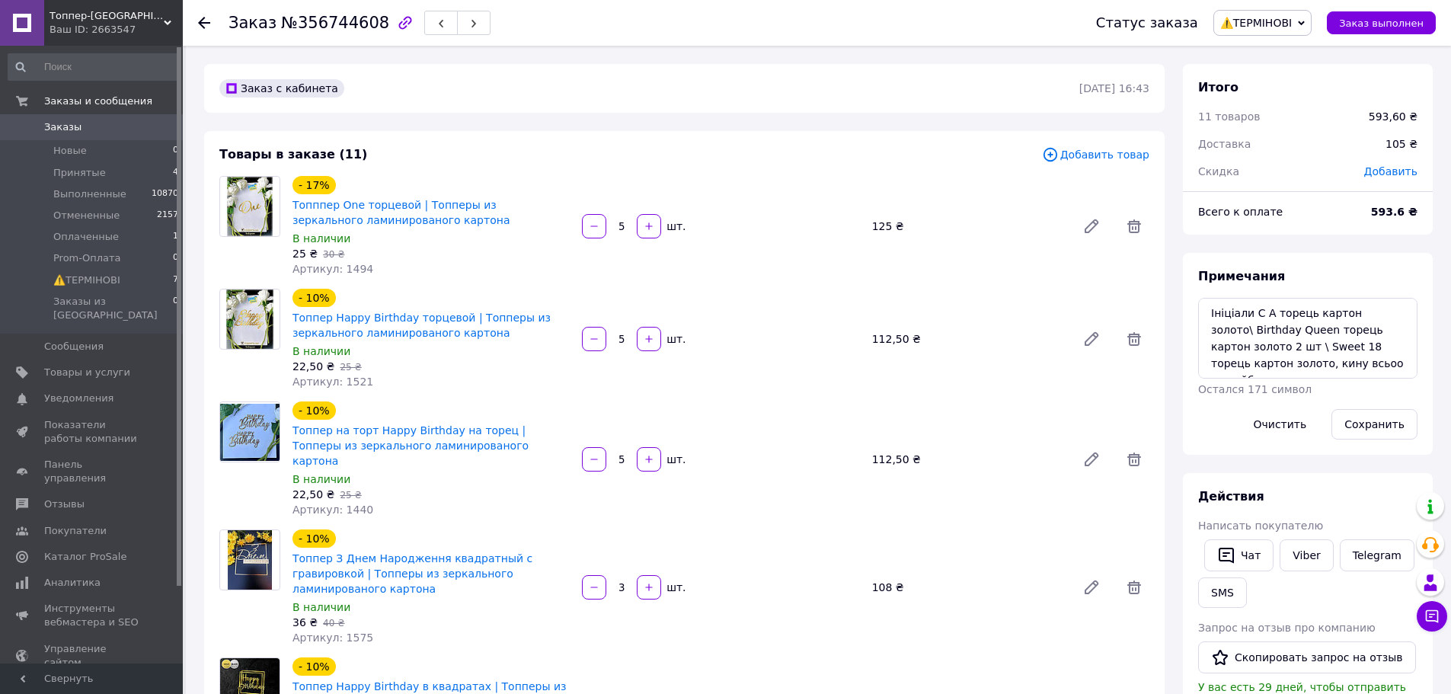
click at [1094, 158] on span "Добавить товар" at bounding box center [1095, 154] width 107 height 17
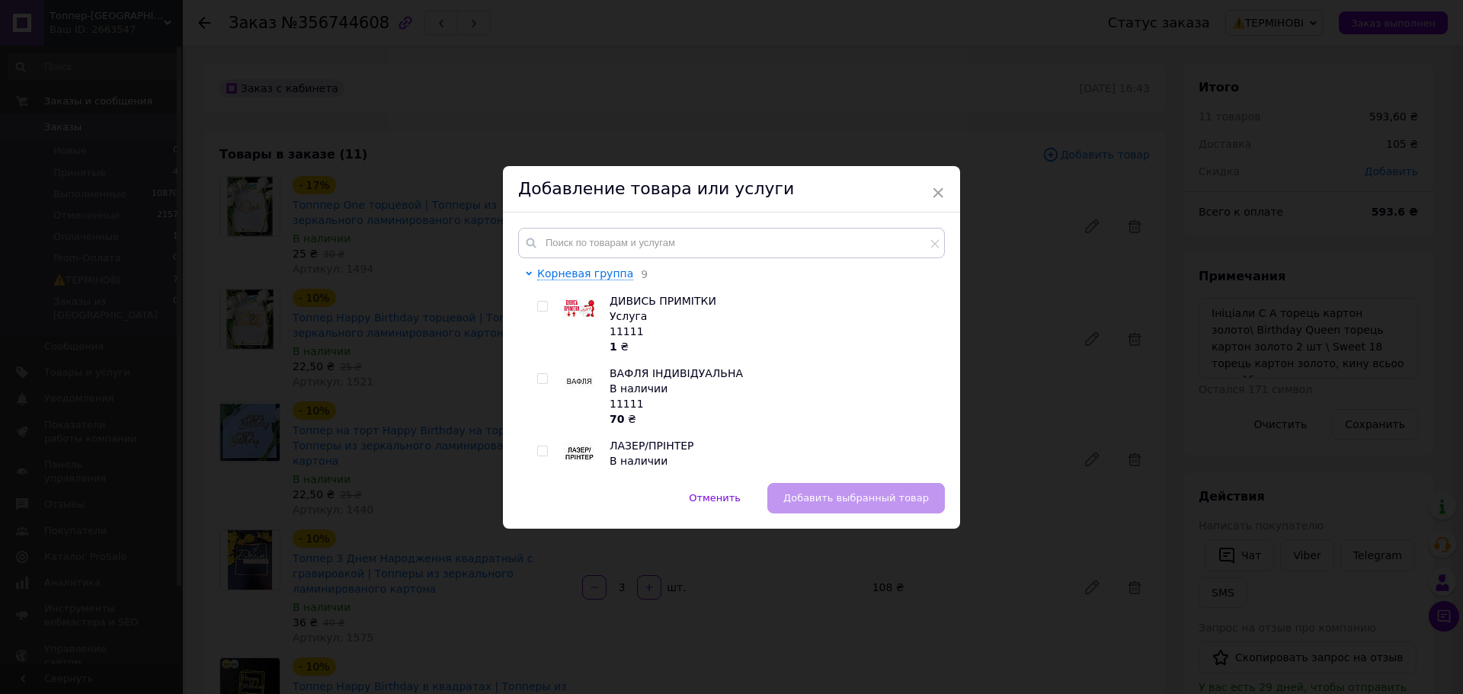
click at [662, 213] on div "Корневая группа 9 ДИВИСЬ ПРИМІТКИ Услуга 11111 1 ₴ ВАФЛЯ ІНДИВІДУАЛЬНА В наличи…" at bounding box center [731, 348] width 457 height 270
click at [660, 238] on input "text" at bounding box center [731, 243] width 427 height 30
paste input "Birthday Queen"
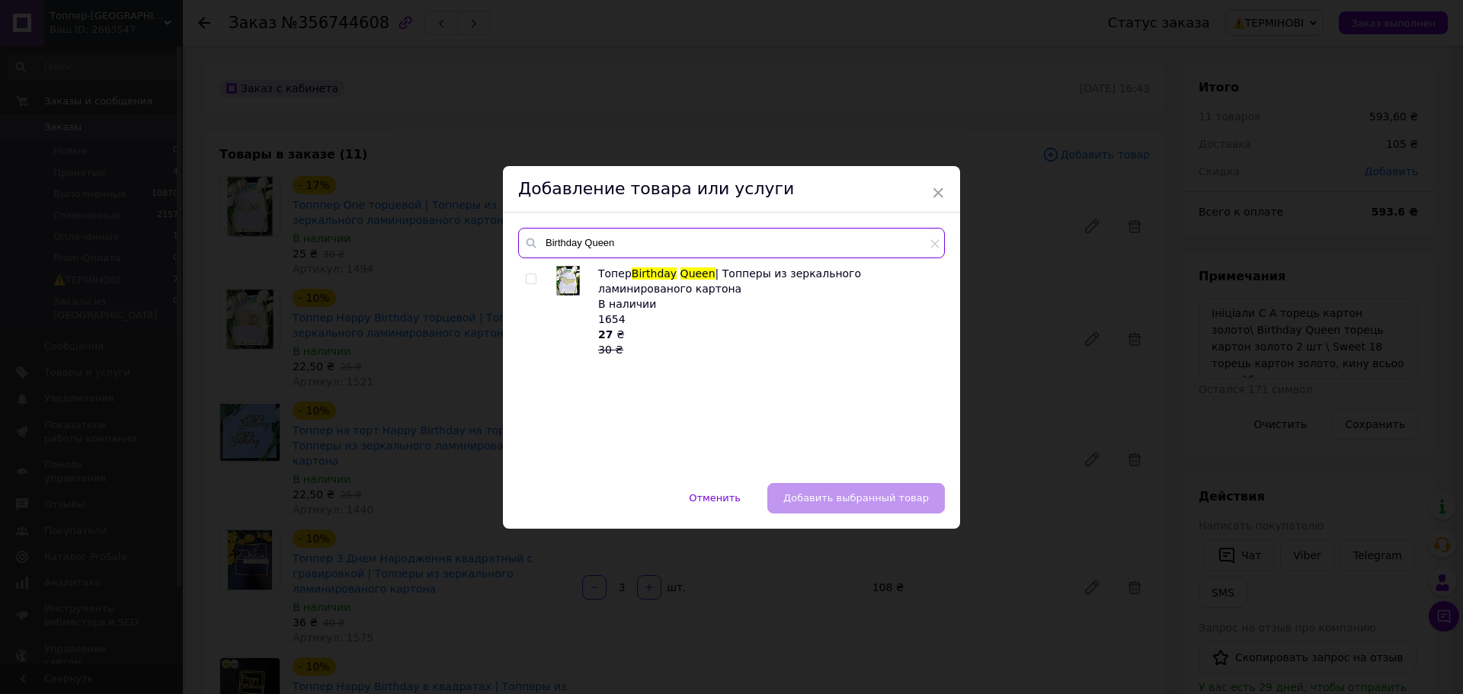
type input "Birthday Queen"
click at [537, 277] on div at bounding box center [533, 311] width 15 height 91
click at [528, 280] on input "checkbox" at bounding box center [531, 279] width 10 height 10
checkbox input "true"
click at [862, 505] on button "Добавить выбранный товар" at bounding box center [856, 498] width 178 height 30
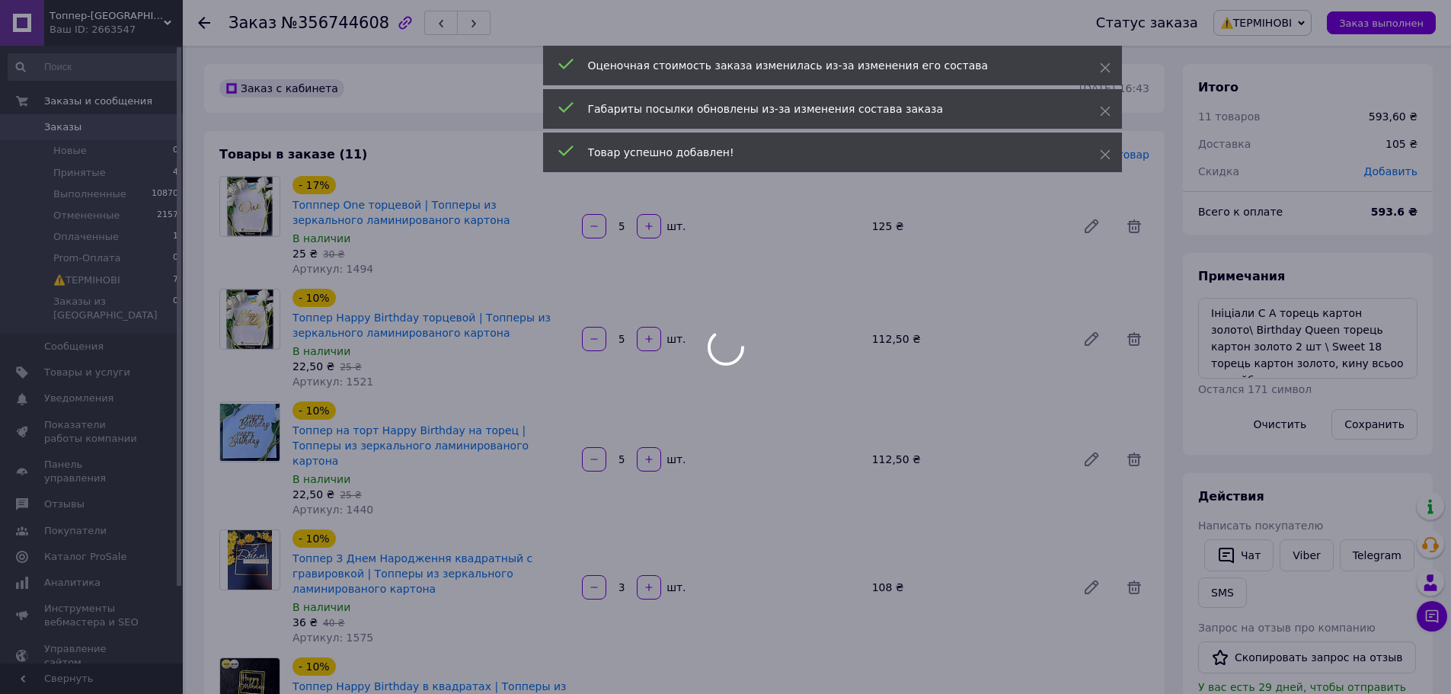
type input "5"
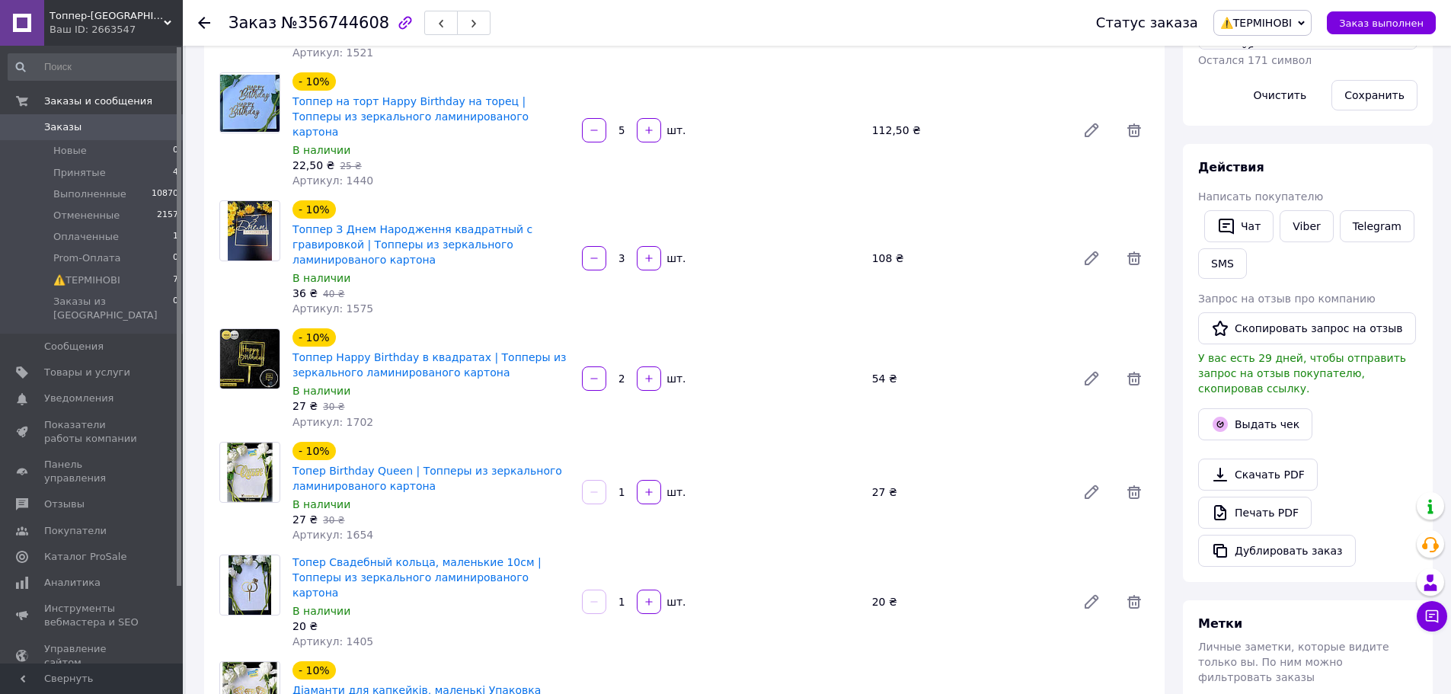
scroll to position [305, 0]
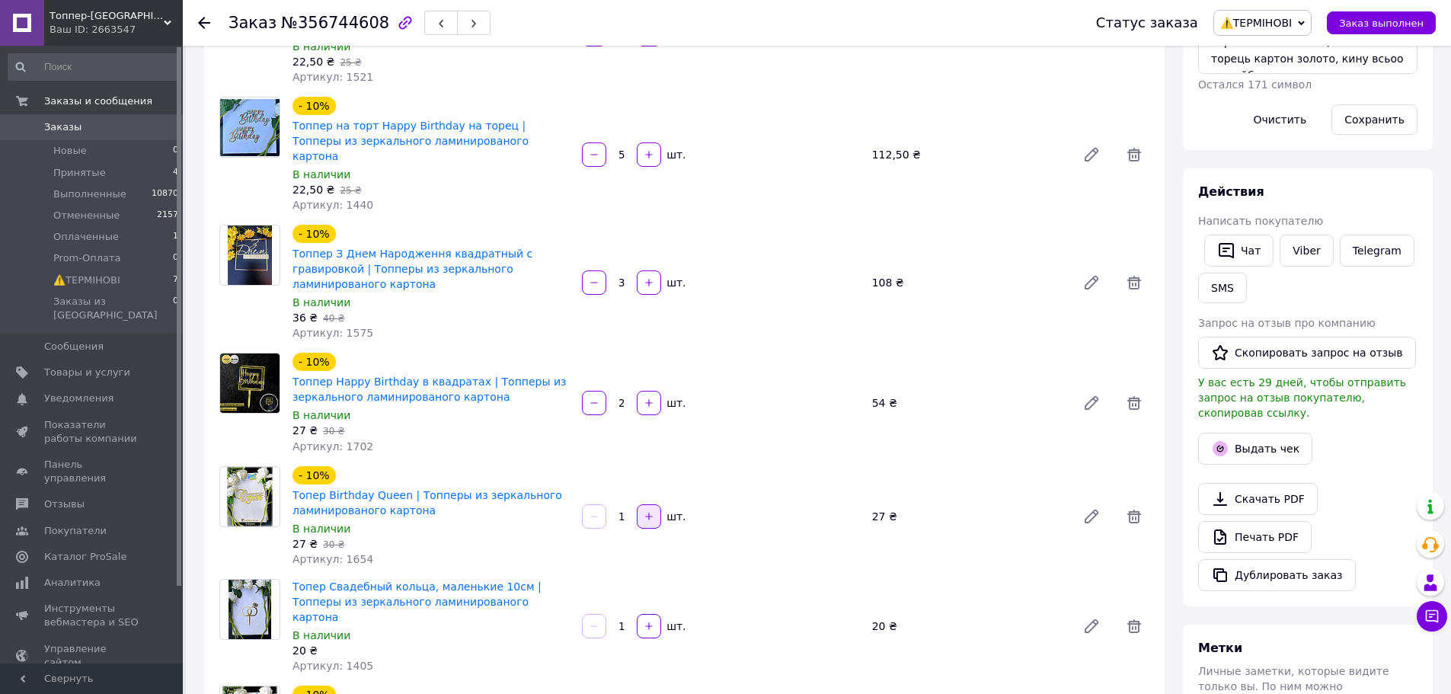
click at [651, 511] on icon "button" at bounding box center [649, 516] width 11 height 11
type input "2"
click at [742, 463] on div "- 10% Топер Birthday Queen | Топперы из зеркального ламинированого картона В на…" at bounding box center [720, 516] width 869 height 107
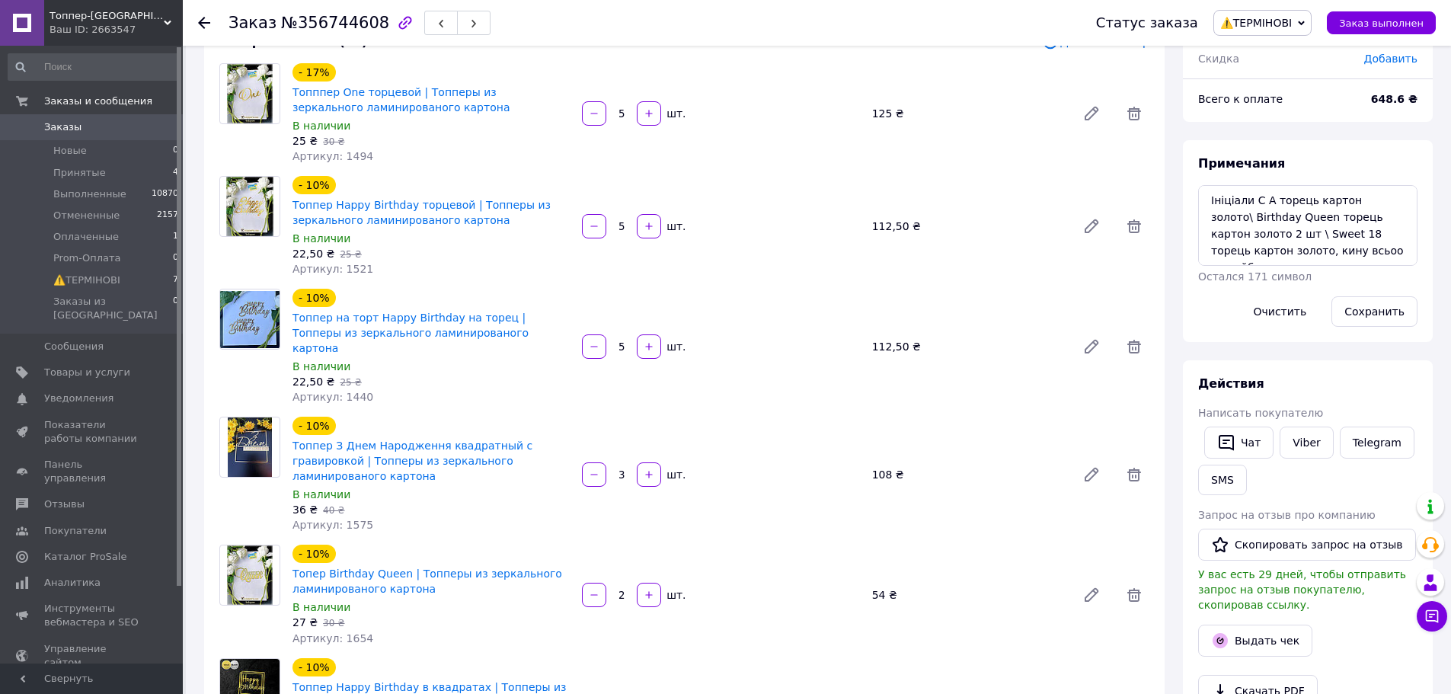
scroll to position [76, 0]
